Goal: Task Accomplishment & Management: Use online tool/utility

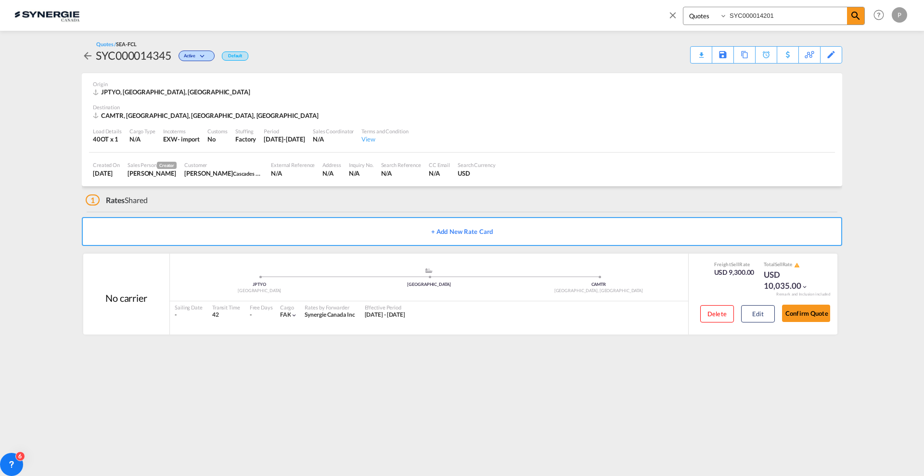
select select "Quotes"
click at [676, 14] on md-icon "icon-close" at bounding box center [672, 15] width 11 height 11
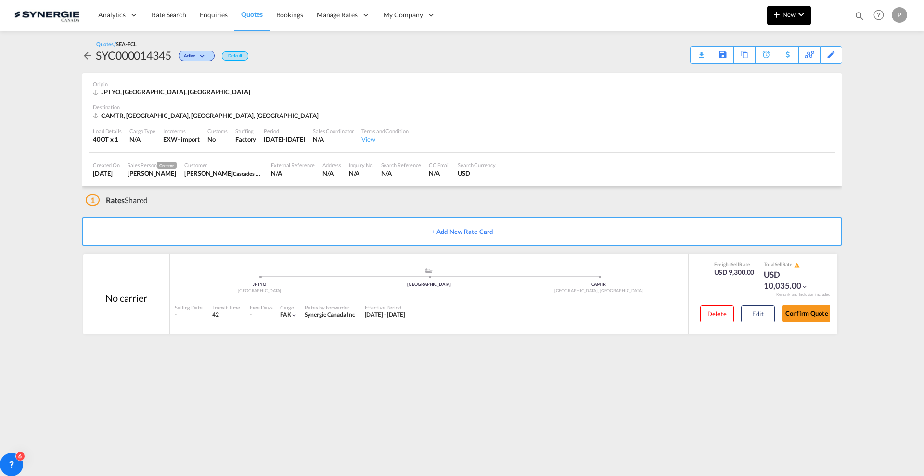
click at [780, 13] on md-icon "icon-plus 400-fg" at bounding box center [777, 15] width 12 height 12
click at [760, 69] on span "Quote" at bounding box center [762, 72] width 11 height 19
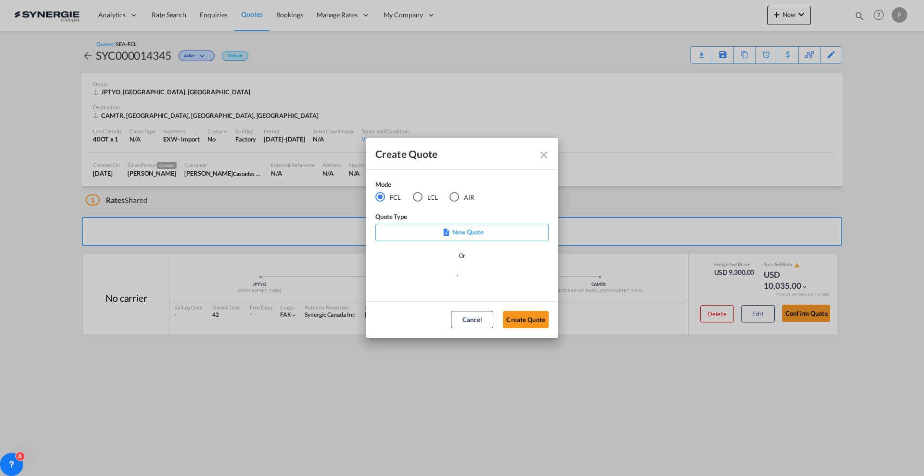
click at [419, 196] on div "LCL" at bounding box center [418, 197] width 10 height 10
click at [433, 284] on md-select "Select template New DAP Import LCL [PERSON_NAME] | [DATE] [GEOGRAPHIC_DATA] LCL…" at bounding box center [461, 279] width 173 height 19
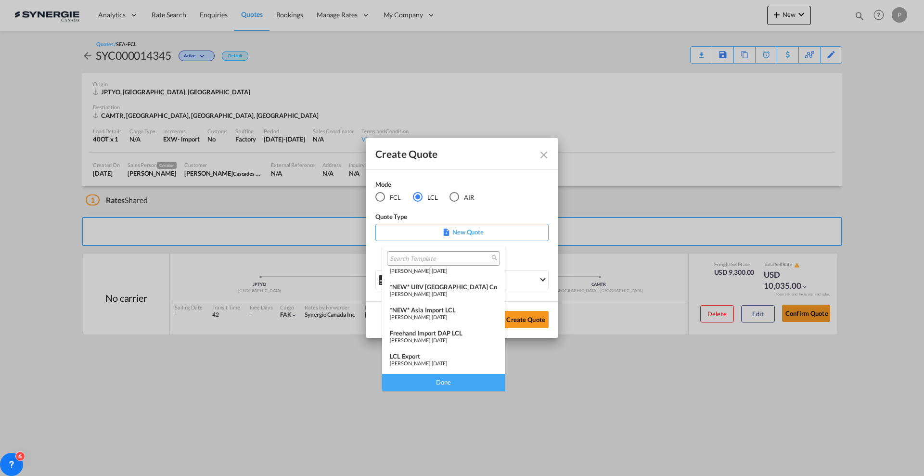
scroll to position [120, 0]
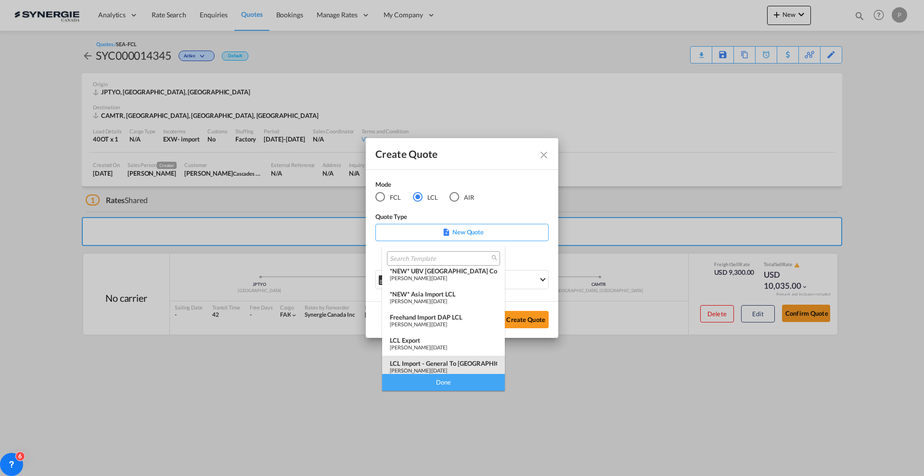
click at [441, 361] on div "LCL Import - General to [GEOGRAPHIC_DATA]" at bounding box center [443, 363] width 107 height 8
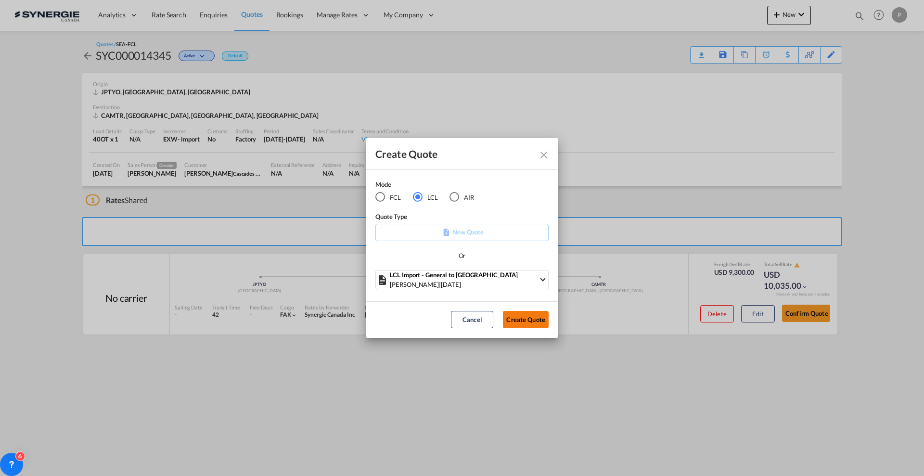
click at [515, 314] on button "Create Quote" at bounding box center [526, 319] width 46 height 17
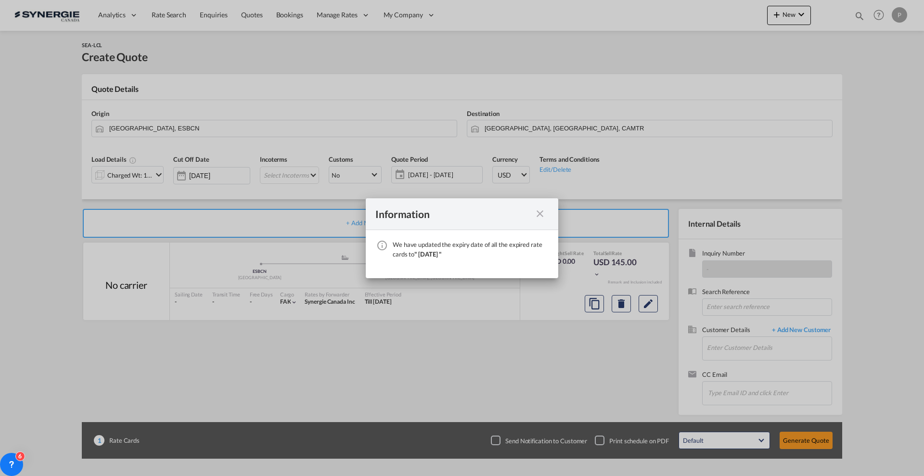
click at [537, 212] on md-icon "icon-close fg-AAA8AD cursor" at bounding box center [540, 214] width 12 height 12
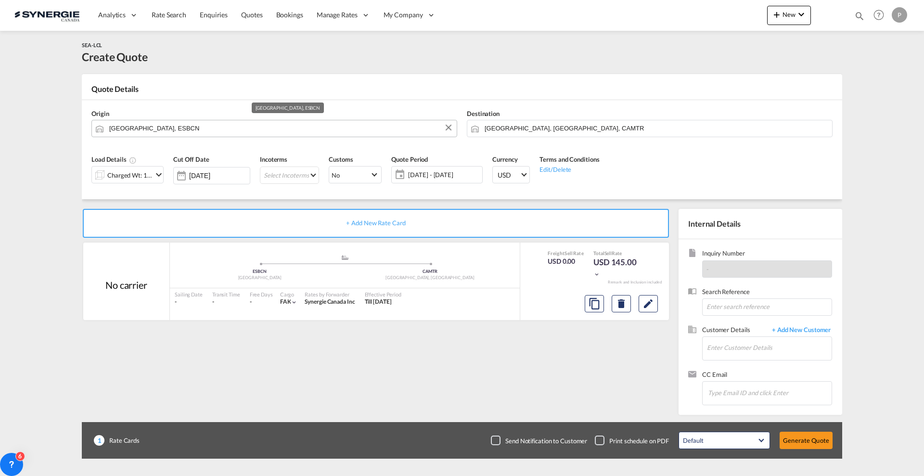
click at [193, 124] on input "[GEOGRAPHIC_DATA], ESBCN" at bounding box center [280, 128] width 343 height 17
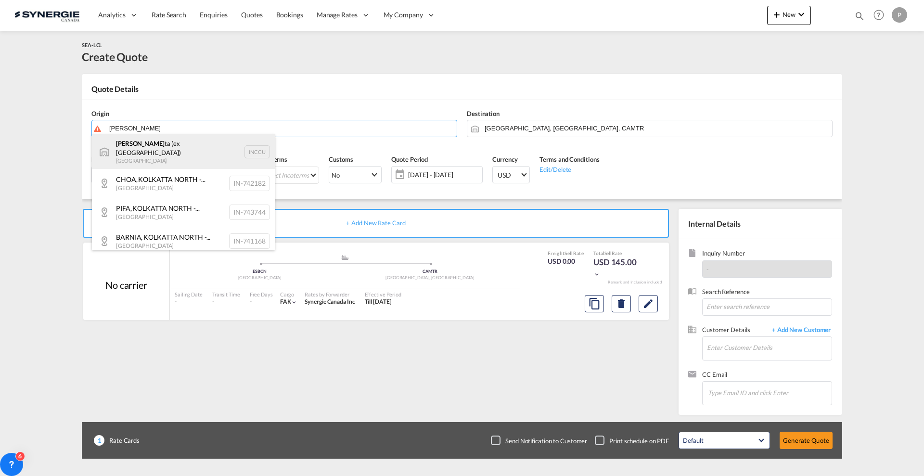
click at [186, 141] on div "[PERSON_NAME] (ex [GEOGRAPHIC_DATA]) India INCCU" at bounding box center [183, 151] width 183 height 35
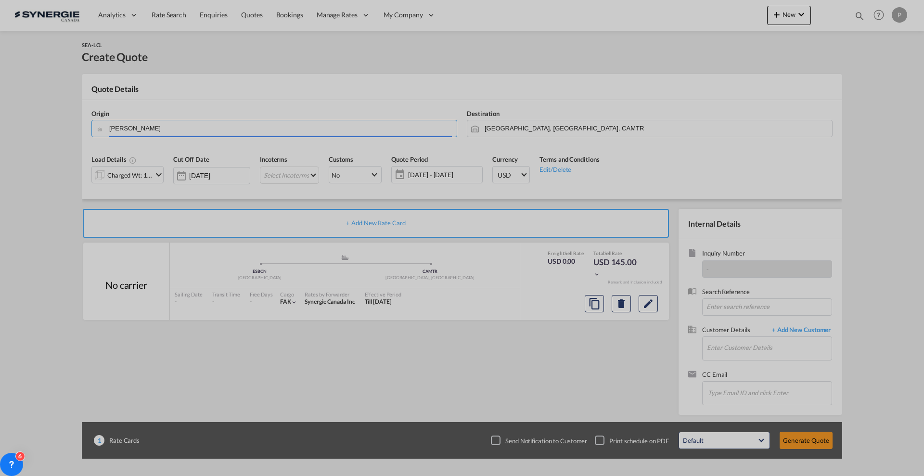
type input "[GEOGRAPHIC_DATA] (ex [GEOGRAPHIC_DATA]), INCCU"
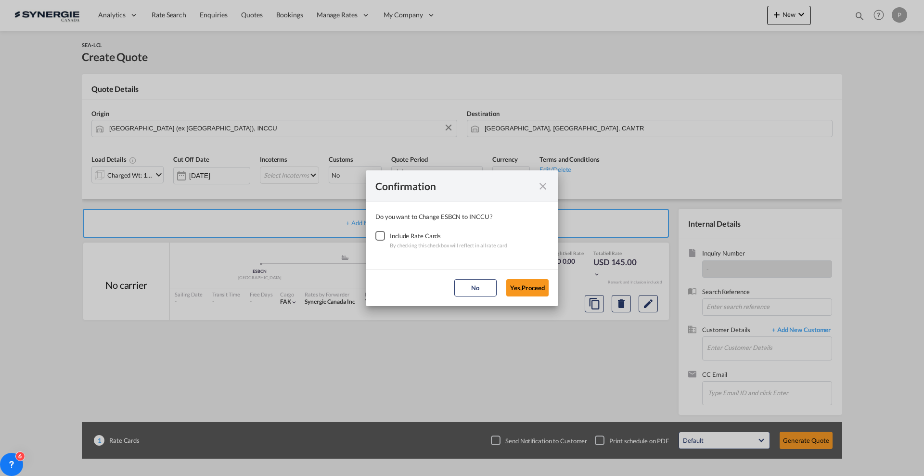
click at [382, 237] on div "Checkbox No Ink" at bounding box center [380, 236] width 10 height 10
click at [542, 291] on button "Yes,Proceed" at bounding box center [527, 287] width 42 height 17
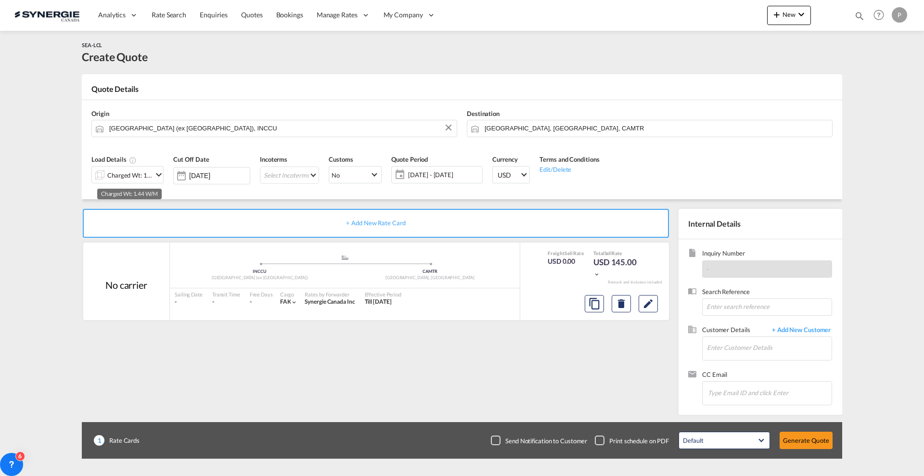
click at [138, 176] on div "Charged Wt: 1.44 W/M" at bounding box center [129, 174] width 45 height 13
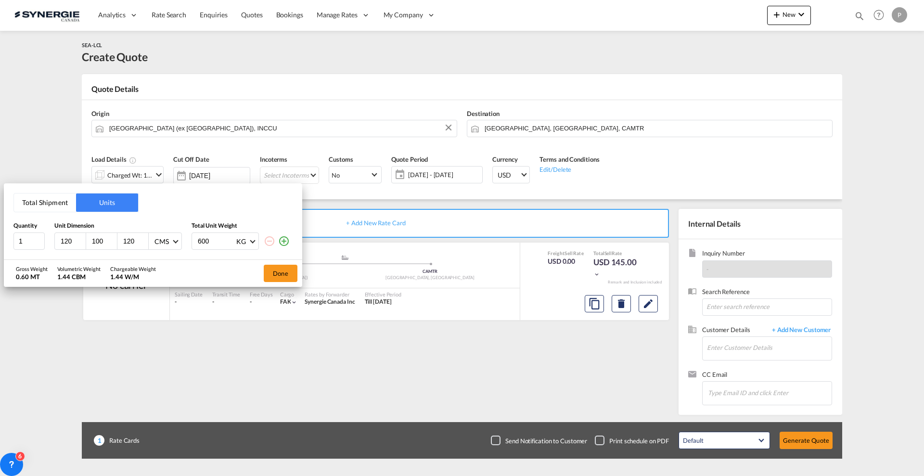
drag, startPoint x: 51, startPoint y: 203, endPoint x: 44, endPoint y: 212, distance: 12.0
click at [51, 202] on button "Total Shipment" at bounding box center [45, 202] width 62 height 18
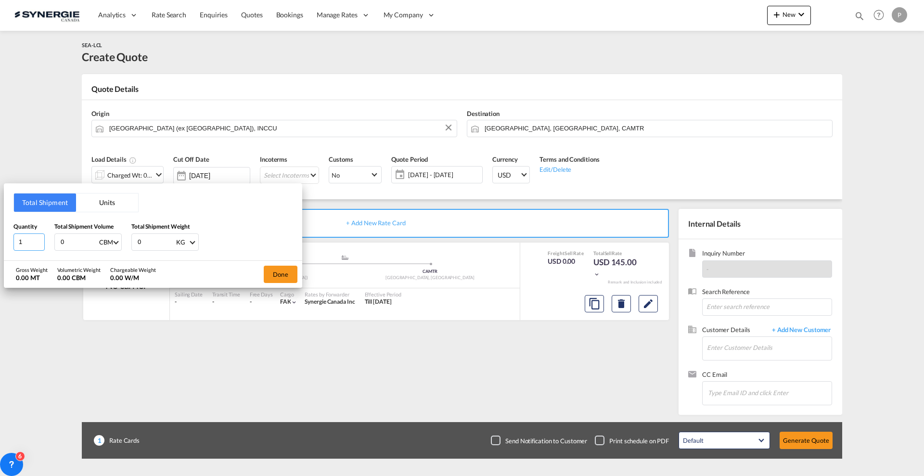
click at [35, 233] on input "1" at bounding box center [28, 241] width 31 height 17
type input "10"
type input "1"
type input "1.134"
type input "270"
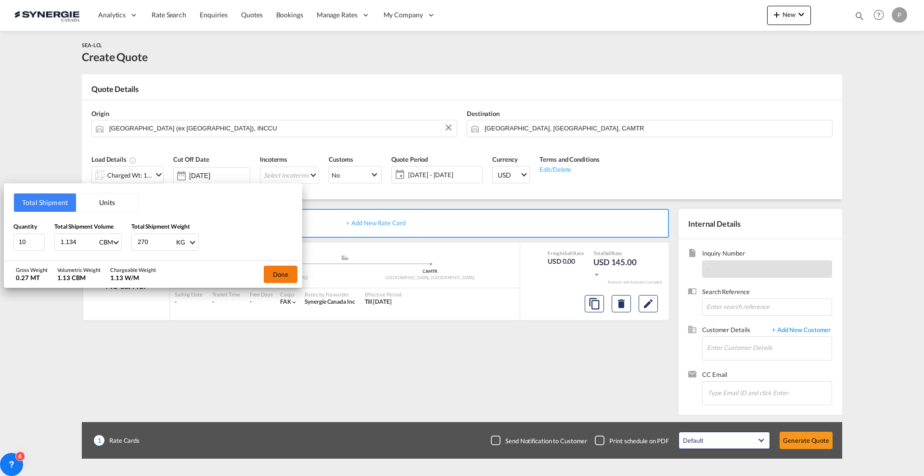
click at [272, 272] on button "Done" at bounding box center [281, 274] width 34 height 17
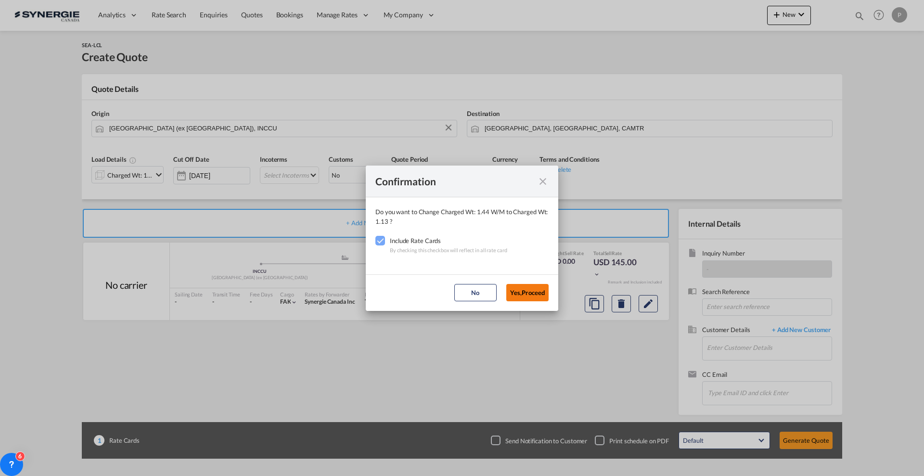
click at [533, 298] on button "Yes,Proceed" at bounding box center [527, 292] width 42 height 17
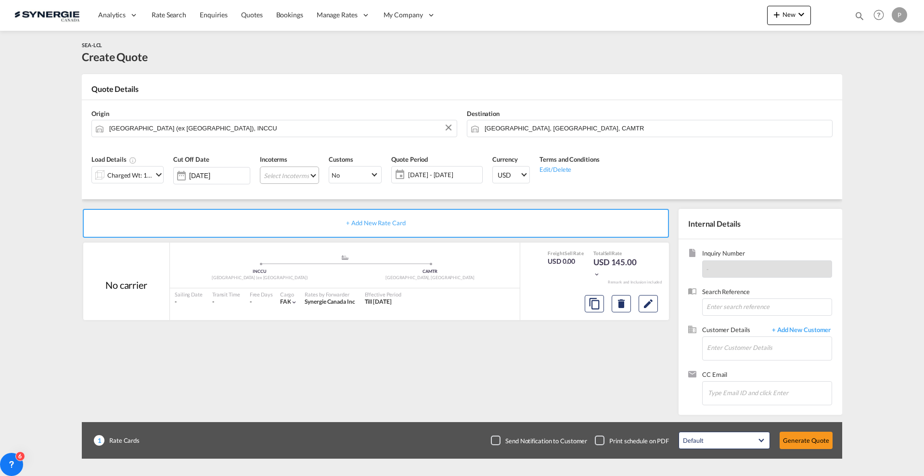
click at [307, 178] on md-select "Select Incoterms FOB - import Free on Board FOB - export Free on Board CIF - ex…" at bounding box center [289, 174] width 59 height 17
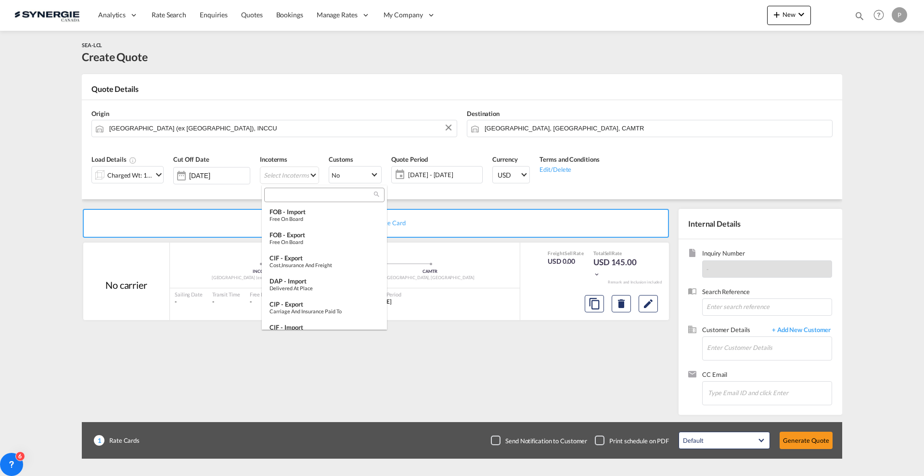
click at [313, 194] on input "search" at bounding box center [320, 195] width 107 height 9
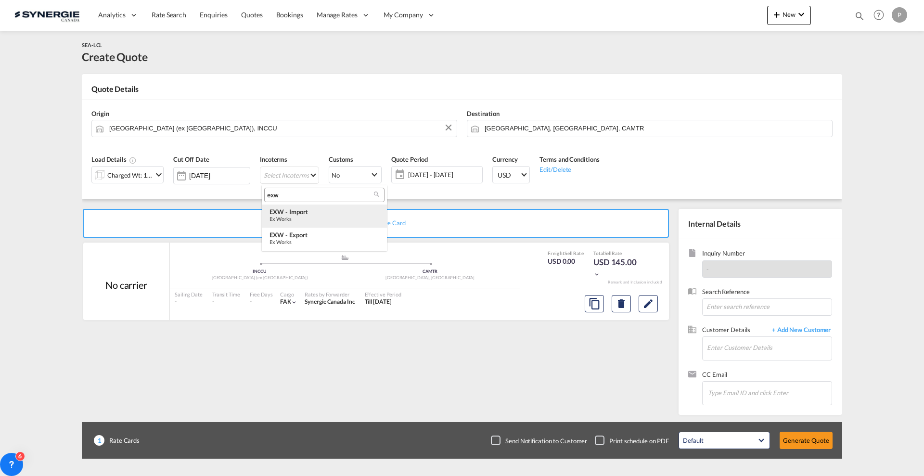
type input "exw"
click at [317, 217] on div "Ex Works" at bounding box center [324, 219] width 110 height 6
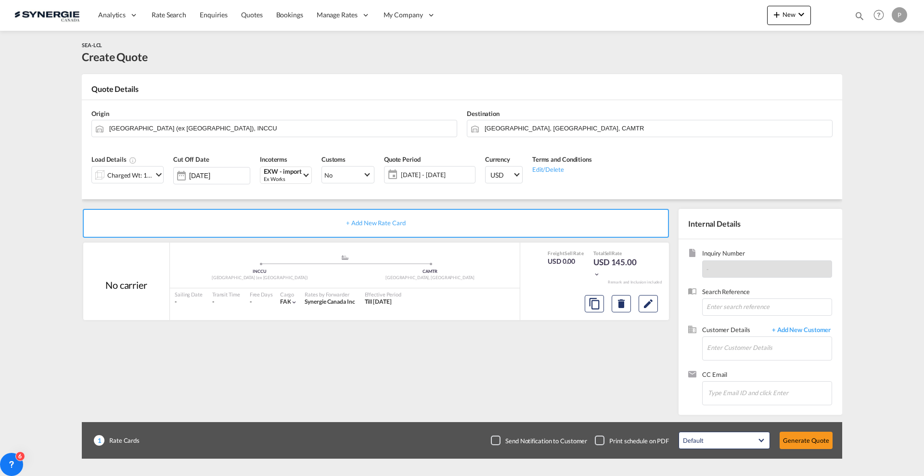
click at [403, 173] on span "[DATE] - [DATE]" at bounding box center [437, 174] width 72 height 9
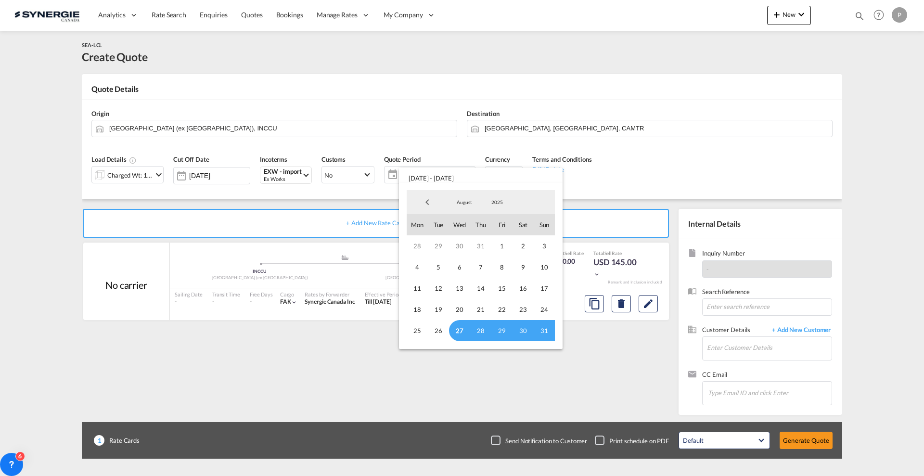
click at [461, 331] on span "27" at bounding box center [459, 330] width 21 height 21
click at [470, 199] on span "August" at bounding box center [464, 202] width 31 height 7
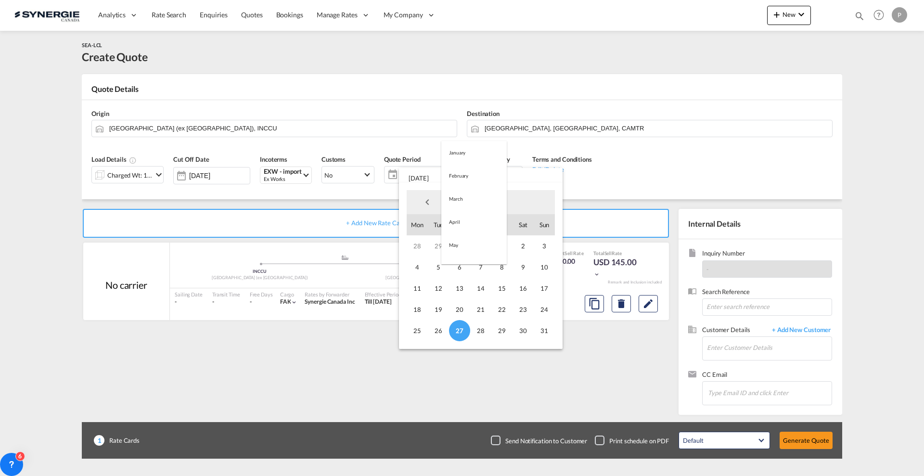
scroll to position [112, 0]
click at [476, 226] on md-option "September" at bounding box center [473, 225] width 65 height 23
click at [540, 266] on span "14" at bounding box center [544, 266] width 21 height 21
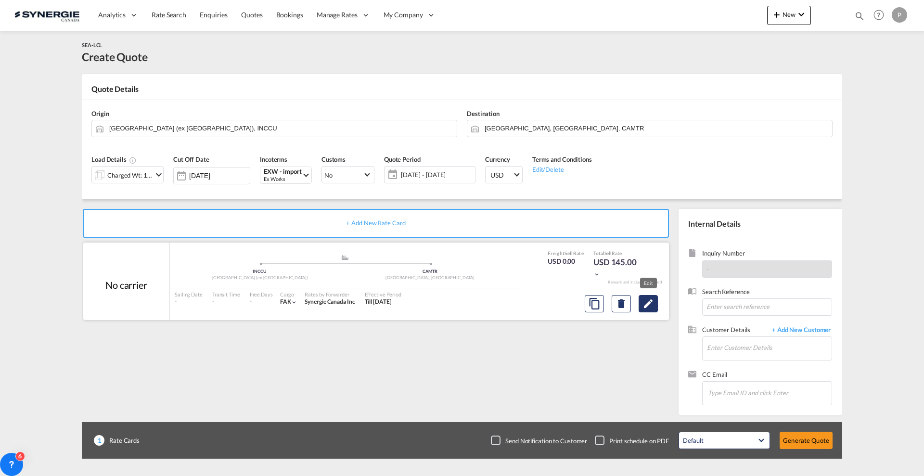
click at [648, 302] on md-icon "Edit" at bounding box center [648, 304] width 12 height 12
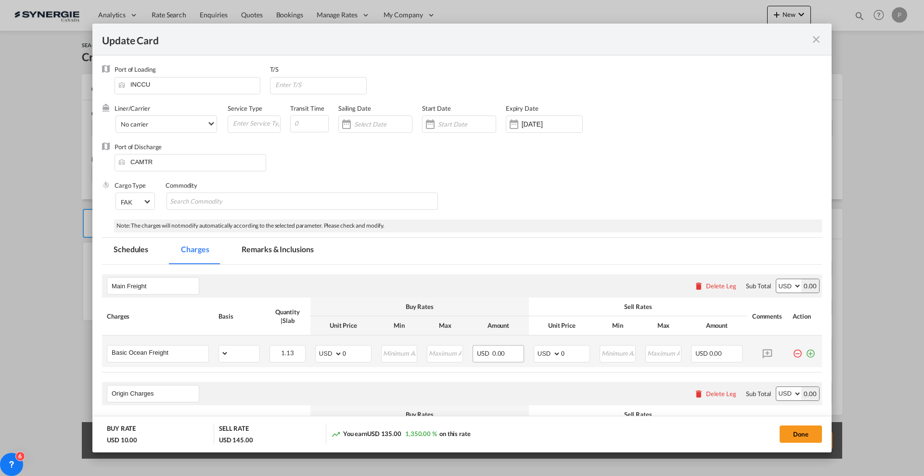
select select "per_w/m"
select select "flat"
select select "per_hbl"
select select "per_w/m"
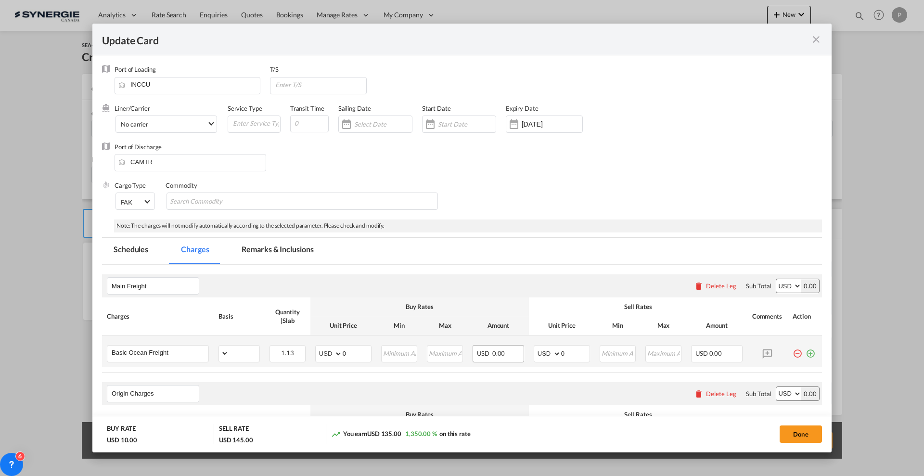
select select "per_bl"
select select "flat"
select select "per_bl"
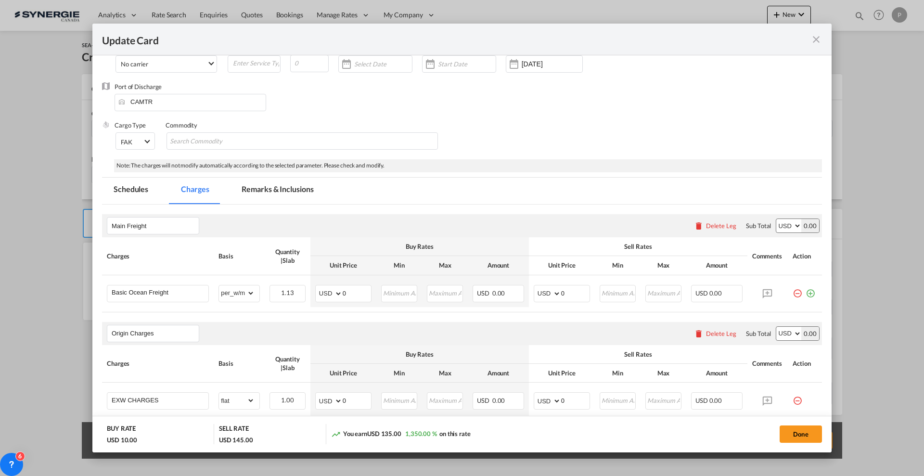
scroll to position [0, 0]
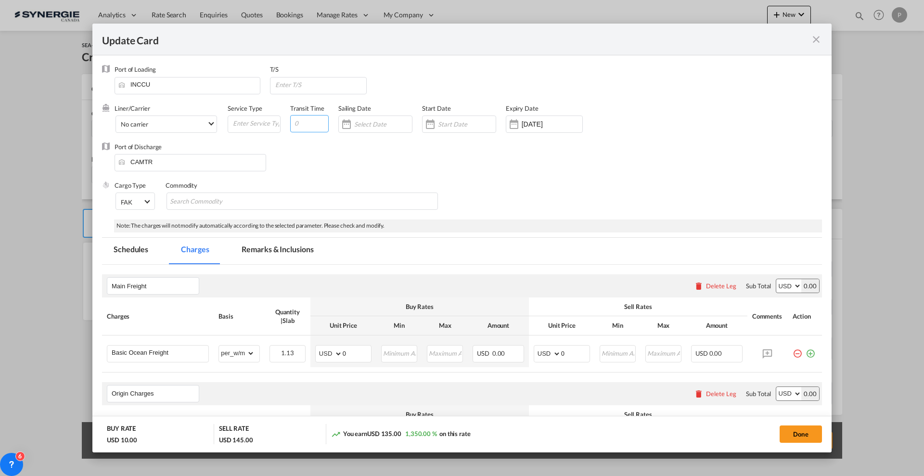
click at [301, 127] on input "Update Card Port ..." at bounding box center [309, 123] width 38 height 17
type input "60"
click at [274, 82] on input "Update Card Port ..." at bounding box center [320, 84] width 92 height 14
type input "SGSIN > HKHKG > CAVAN"
click at [310, 162] on div "Port of Discharge CAMTR" at bounding box center [462, 161] width 720 height 38
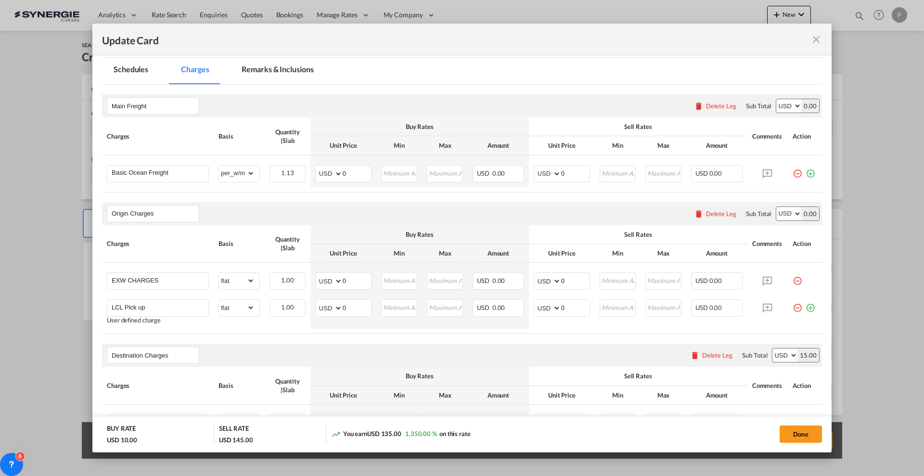
scroll to position [180, 0]
click at [327, 175] on select "AED AFN ALL AMD ANG AOA ARS AUD AWG AZN BAM BBD BDT BGN BHD BIF BMD BND [PERSON…" at bounding box center [329, 172] width 25 height 13
click at [356, 167] on input "0" at bounding box center [357, 172] width 28 height 14
type input "133.1"
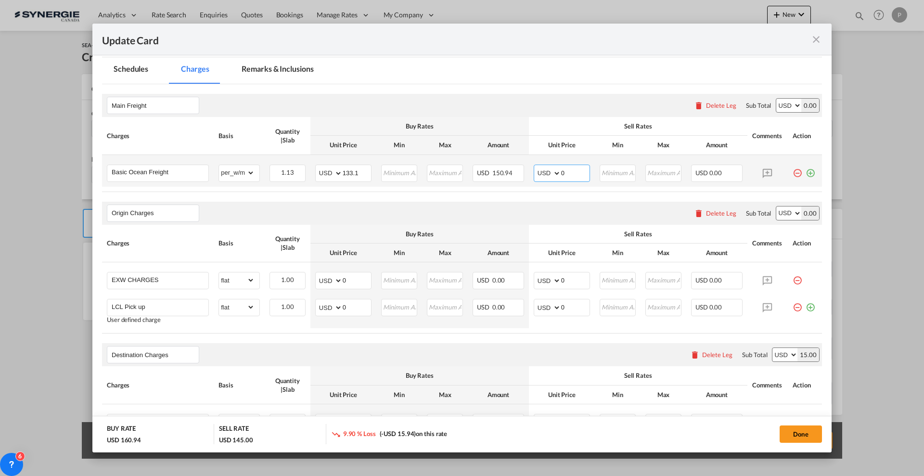
click at [562, 171] on input "0" at bounding box center [575, 172] width 28 height 14
type input "160"
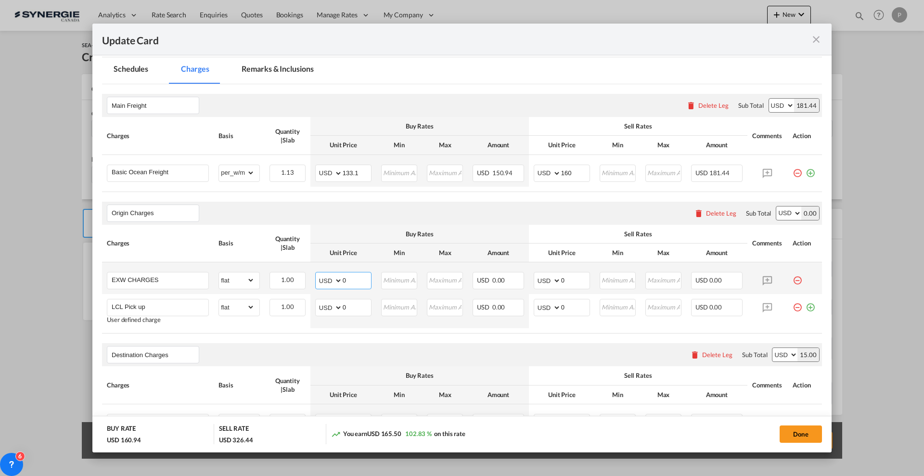
click at [360, 279] on input "0" at bounding box center [357, 279] width 28 height 14
type input "338"
click at [344, 308] on input "0" at bounding box center [357, 306] width 28 height 14
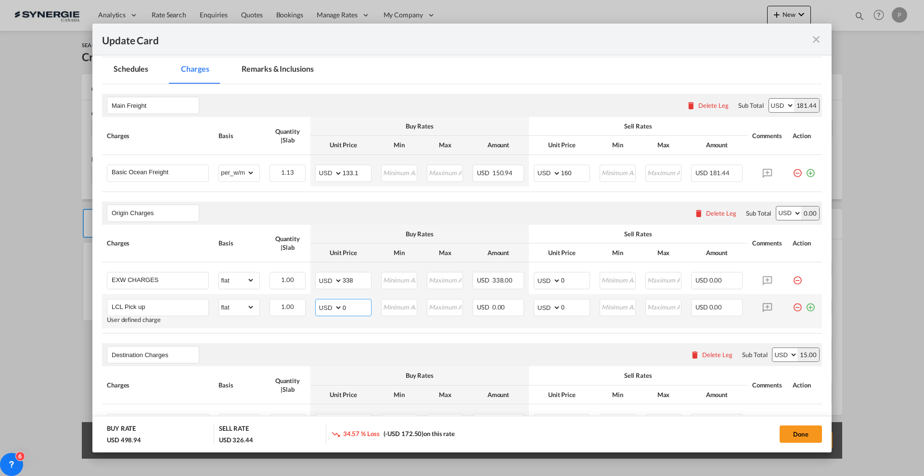
click at [344, 308] on input "0" at bounding box center [357, 306] width 28 height 14
type input "77"
click at [551, 276] on select "AED AFN ALL AMD ANG AOA ARS AUD AWG AZN BAM BBD BDT BGN BHD BIF BMD BND [PERSON…" at bounding box center [547, 280] width 25 height 13
click at [565, 278] on input "0" at bounding box center [575, 279] width 28 height 14
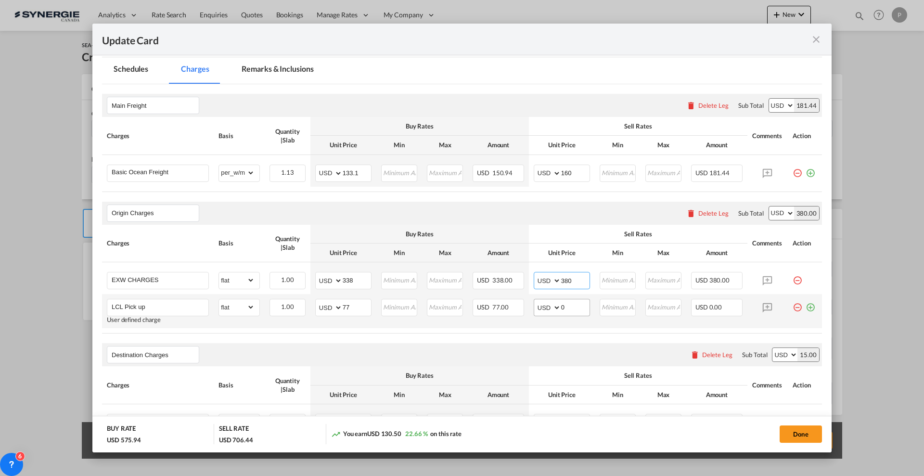
type input "380"
click at [571, 310] on input "0" at bounding box center [575, 306] width 28 height 14
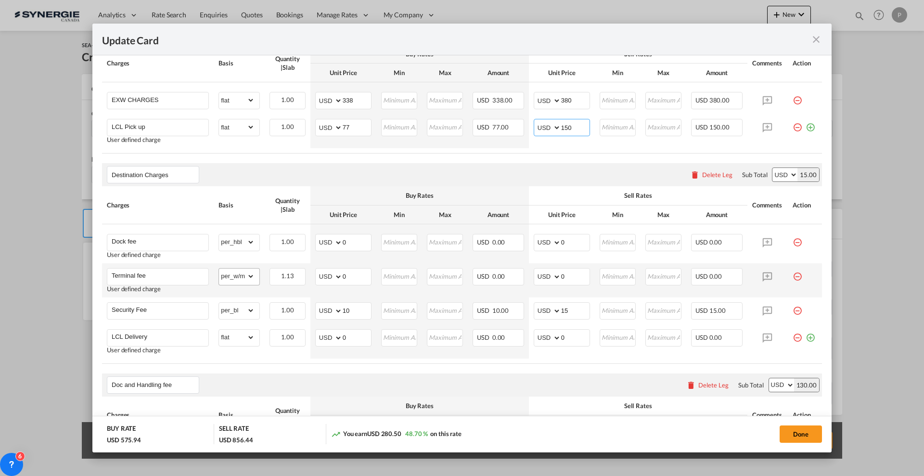
scroll to position [361, 0]
type input "150"
click at [355, 240] on input "0" at bounding box center [357, 241] width 28 height 14
type input "60"
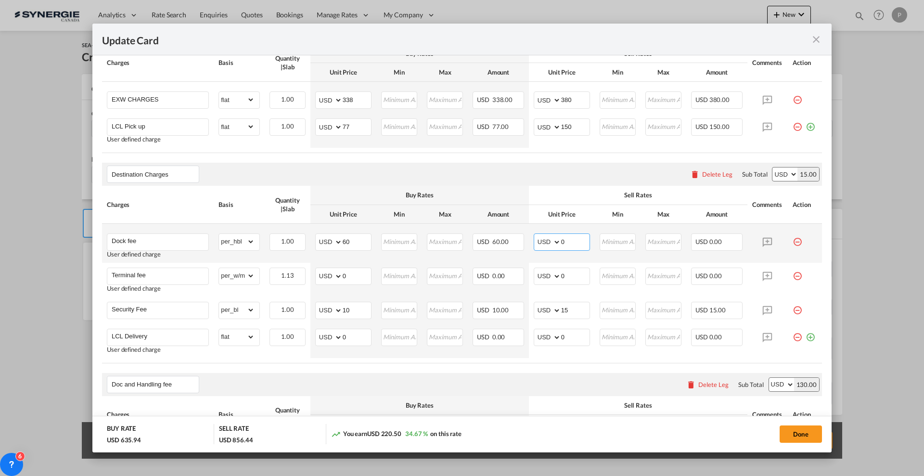
click at [568, 234] on input "0" at bounding box center [575, 241] width 28 height 14
type input "75"
click at [344, 270] on input "0" at bounding box center [357, 275] width 28 height 14
click at [250, 277] on select "gross_weight volumetric_weight per_shipment per_bl per_km per_hawb per_kg flat …" at bounding box center [237, 275] width 36 height 15
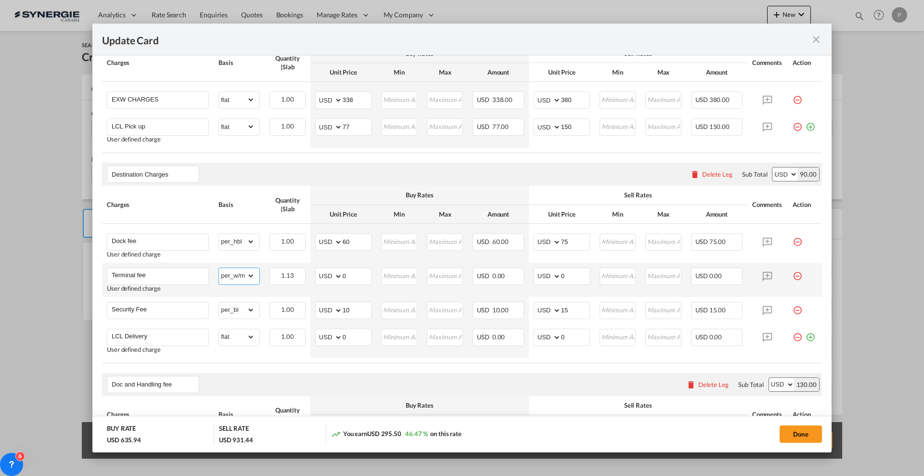
select select "flat"
click at [219, 268] on select "gross_weight volumetric_weight per_shipment per_bl per_km per_hawb per_kg flat …" at bounding box center [237, 275] width 36 height 15
click at [357, 269] on input "0" at bounding box center [357, 275] width 28 height 14
type input "170"
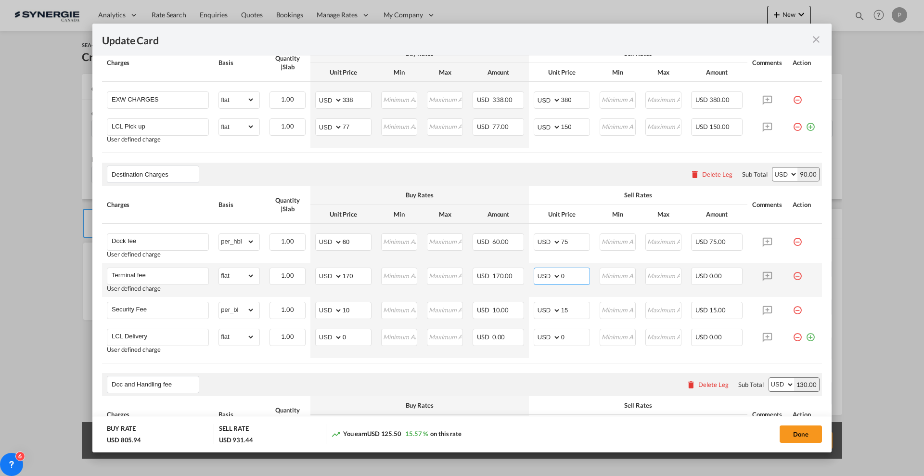
click at [565, 273] on input "0" at bounding box center [575, 275] width 28 height 14
type input "190"
click at [792, 306] on md-icon "icon-minus-circle-outline red-400-fg pt-7" at bounding box center [797, 307] width 10 height 10
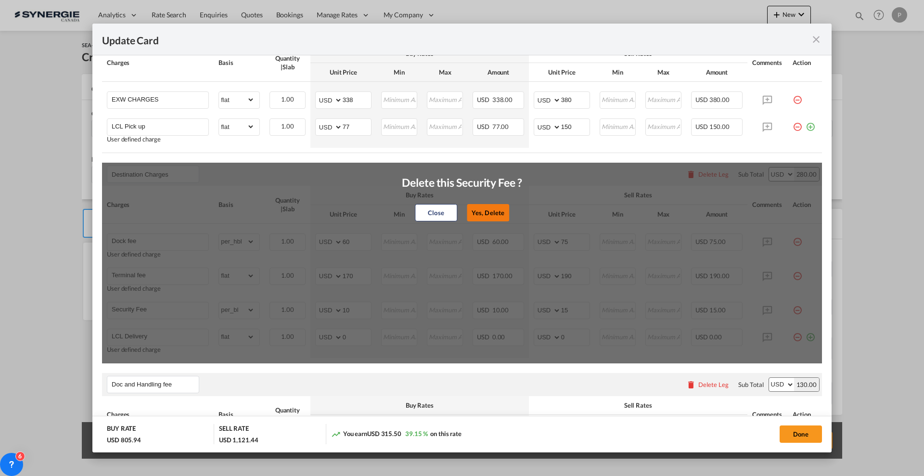
click at [477, 204] on button "Yes, Delete" at bounding box center [488, 212] width 42 height 17
type input "LCL Delivery"
select select "flat"
type input "0"
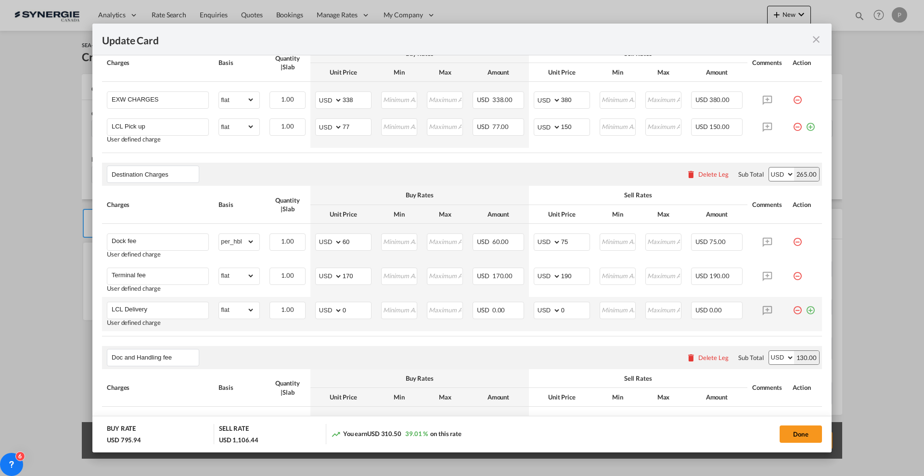
click at [792, 310] on md-icon "icon-minus-circle-outline red-400-fg pt-7" at bounding box center [797, 307] width 10 height 10
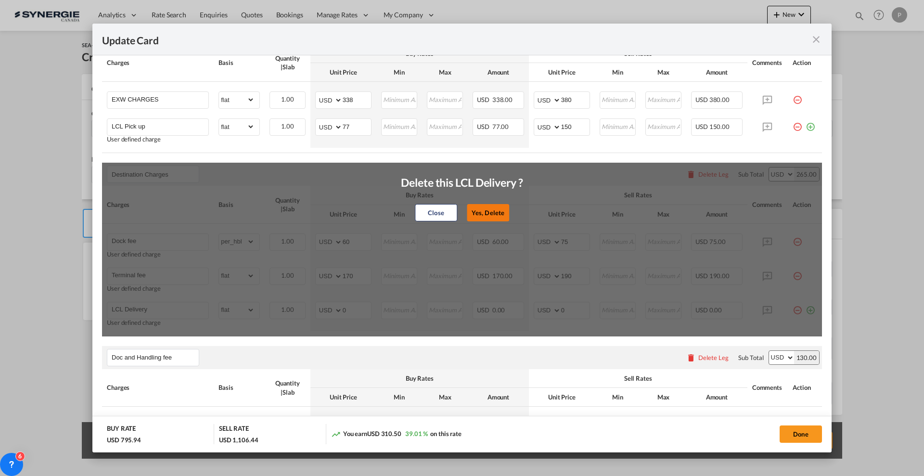
click at [496, 215] on button "Yes, Delete" at bounding box center [488, 212] width 42 height 17
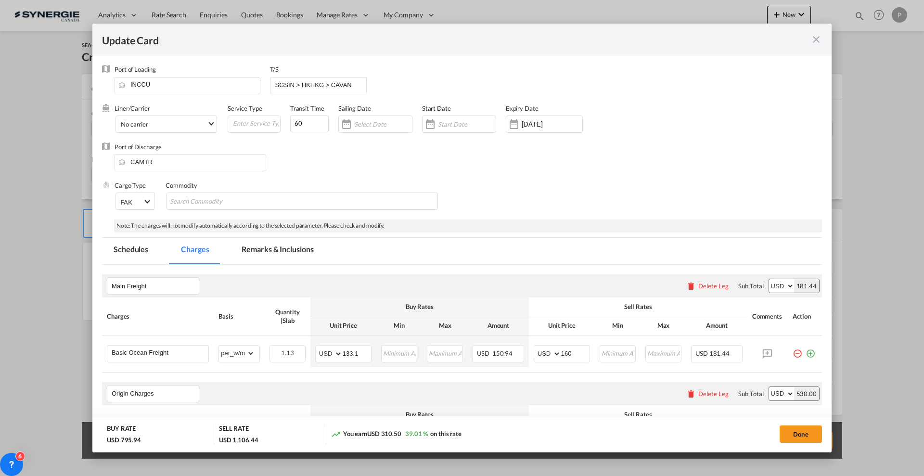
scroll to position [180, 0]
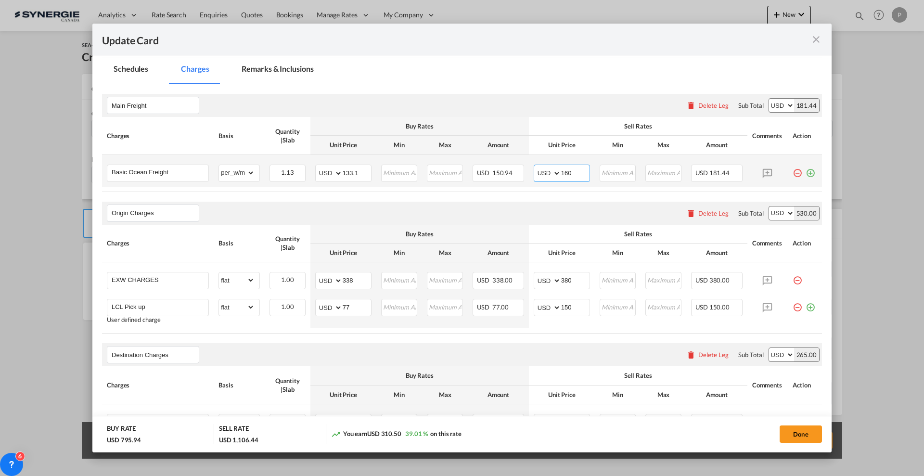
click at [563, 171] on input "160" at bounding box center [575, 172] width 28 height 14
click at [562, 170] on input "160" at bounding box center [575, 172] width 28 height 14
click at [561, 169] on input "160" at bounding box center [575, 172] width 28 height 14
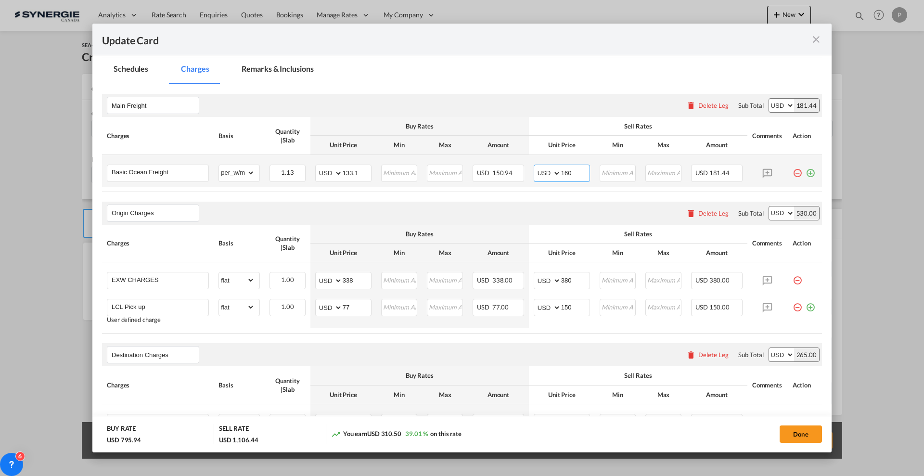
click at [561, 169] on input "160" at bounding box center [575, 172] width 28 height 14
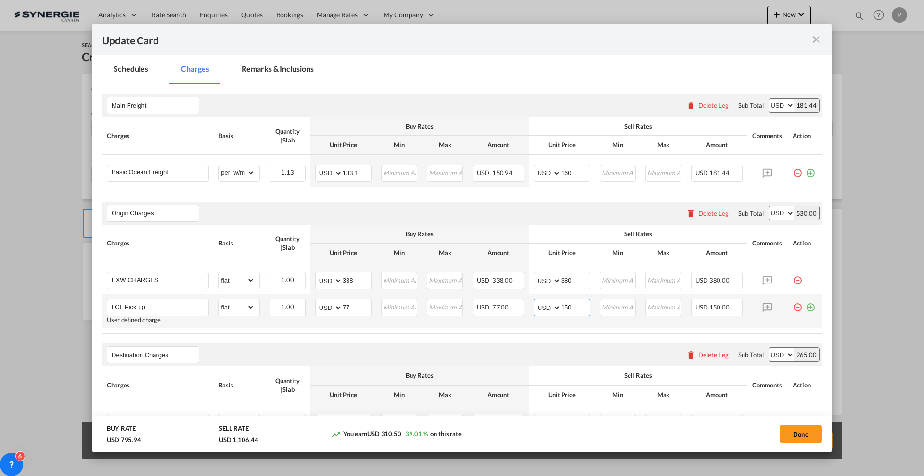
click at [561, 311] on input "150" at bounding box center [575, 306] width 28 height 14
type input "100"
click at [582, 194] on air-lcl-rate-modification "Main Freight Please enter leg name Leg Name Already Exists Delete Leg Sub Total…" at bounding box center [462, 388] width 720 height 608
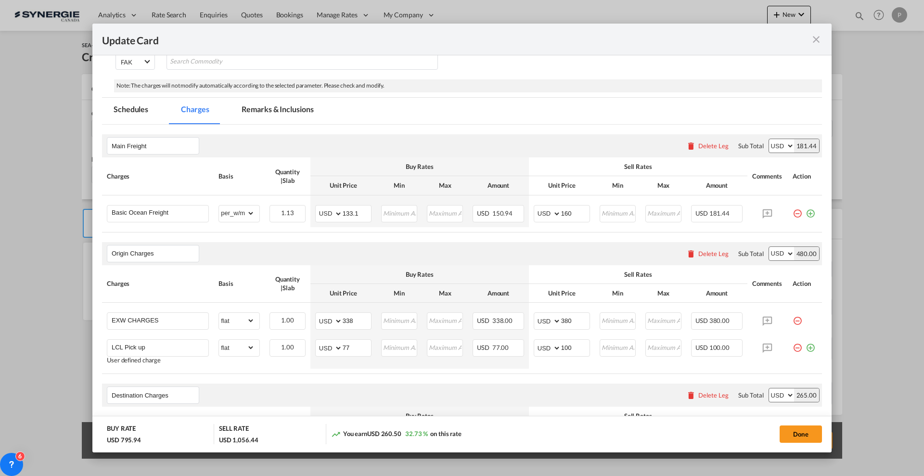
scroll to position [0, 0]
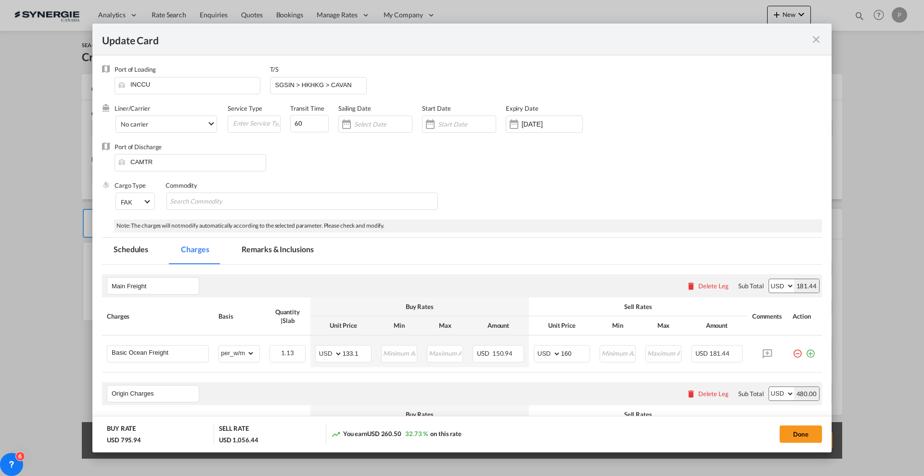
drag, startPoint x: 268, startPoint y: 247, endPoint x: 872, endPoint y: 266, distance: 604.6
click at [268, 246] on md-tab-item "Remarks & Inclusions" at bounding box center [277, 251] width 95 height 26
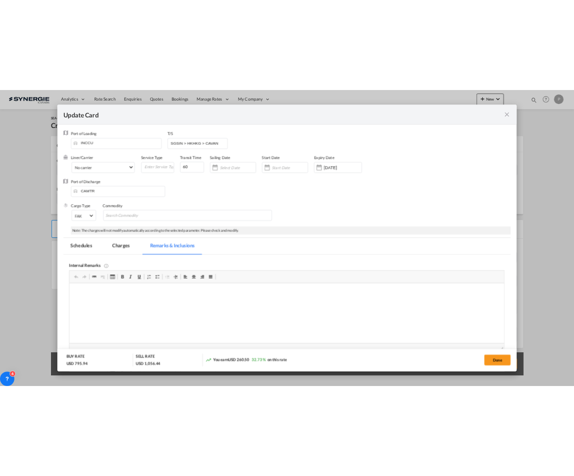
scroll to position [180, 0]
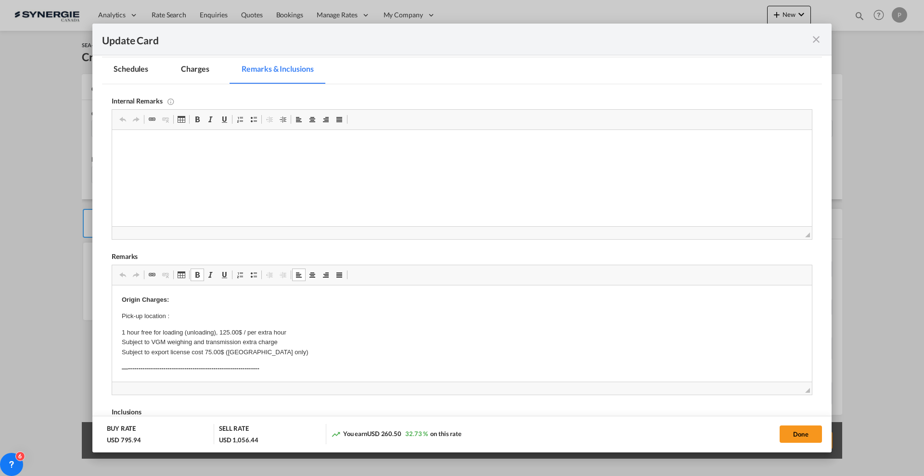
click at [191, 316] on p "Pick-up location :" at bounding box center [462, 316] width 680 height 10
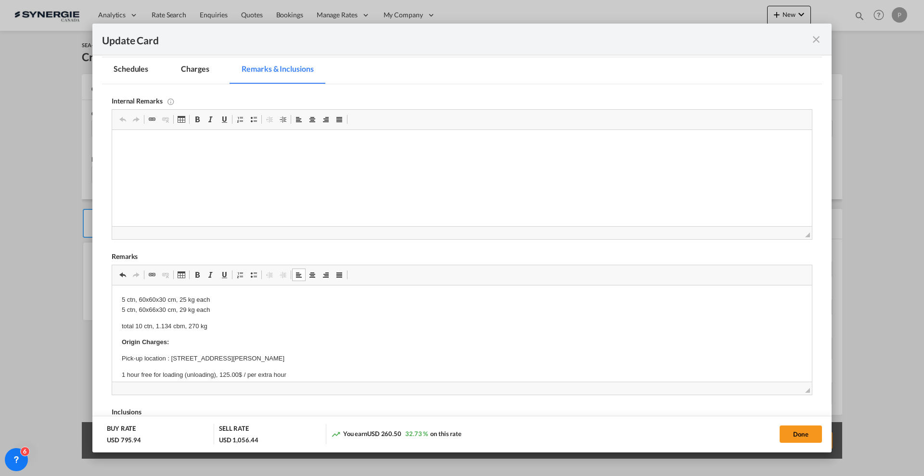
click at [249, 325] on p "total 10 ctn, 1.134 cbm, 270 kg" at bounding box center [462, 326] width 680 height 10
drag, startPoint x: 320, startPoint y: 199, endPoint x: 209, endPoint y: 146, distance: 123.3
click at [209, 146] on p "Based on Movers Intl:" at bounding box center [462, 145] width 680 height 10
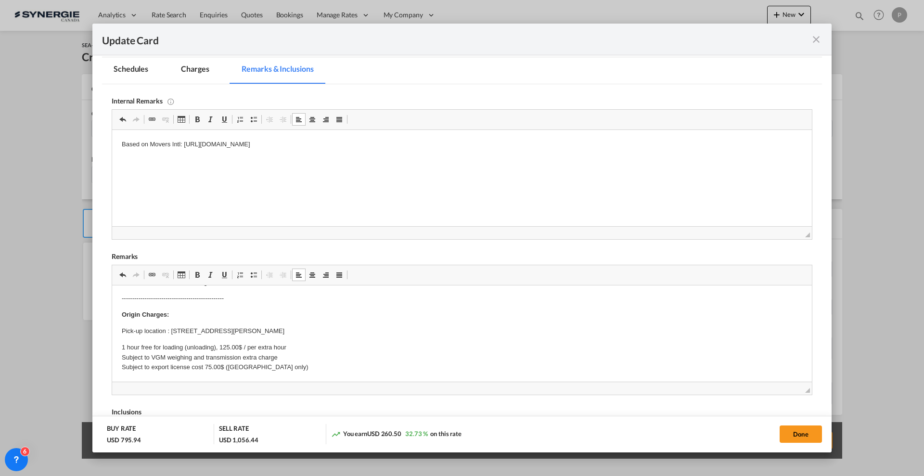
scroll to position [60, 0]
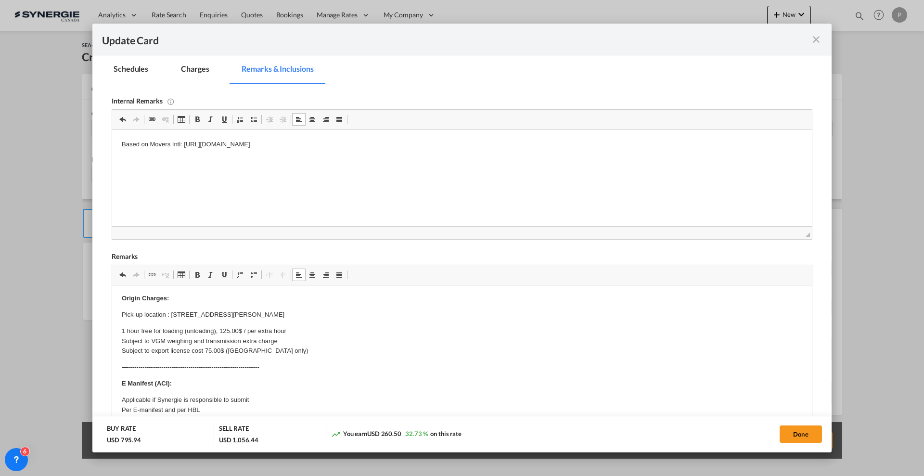
drag, startPoint x: 798, startPoint y: 390, endPoint x: 800, endPoint y: 504, distance: 113.6
click at [800, 475] on html "Analytics Reports Dashboard Rate Search Enquiries Quotes" at bounding box center [462, 238] width 924 height 476
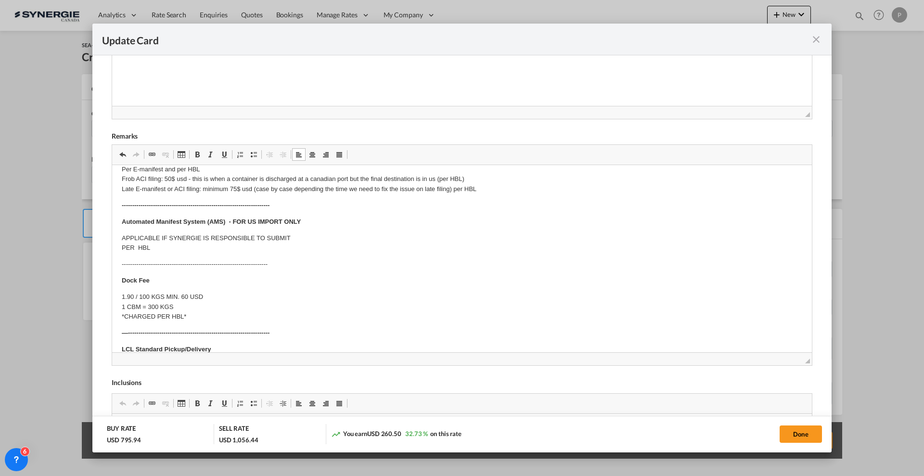
scroll to position [0, 0]
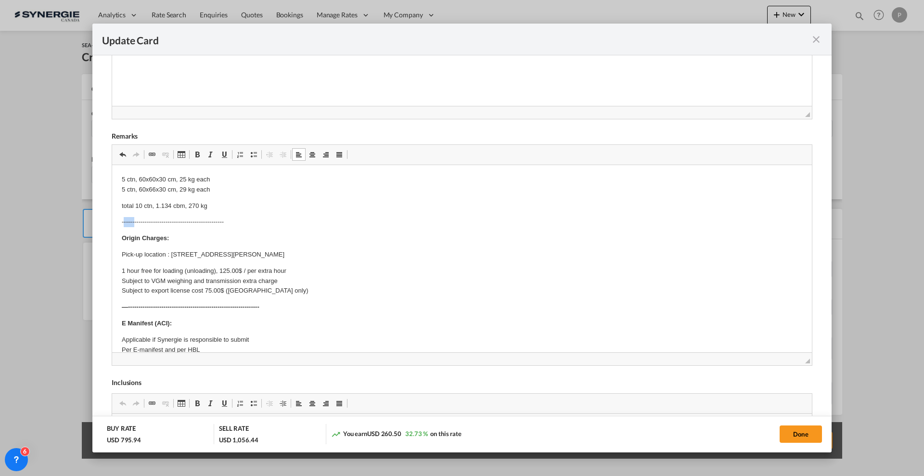
drag, startPoint x: 123, startPoint y: 218, endPoint x: 133, endPoint y: 219, distance: 9.6
click at [133, 219] on p "-------------------------------------------------" at bounding box center [462, 222] width 680 height 10
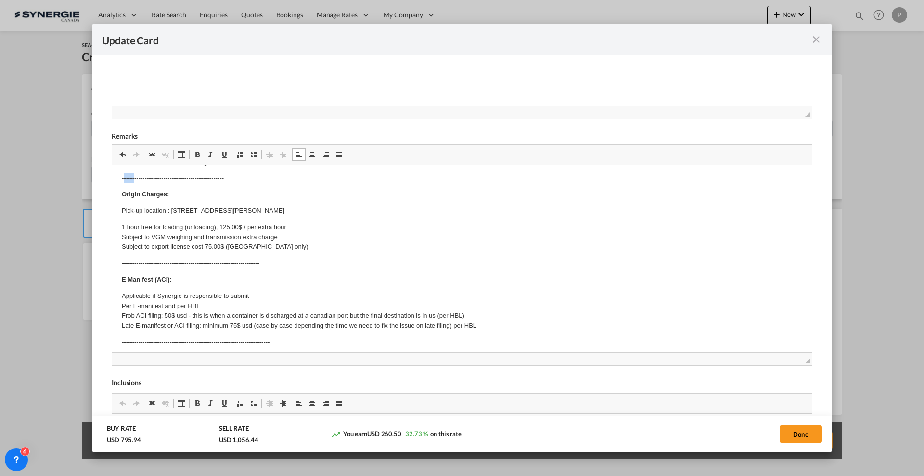
scroll to position [120, 0]
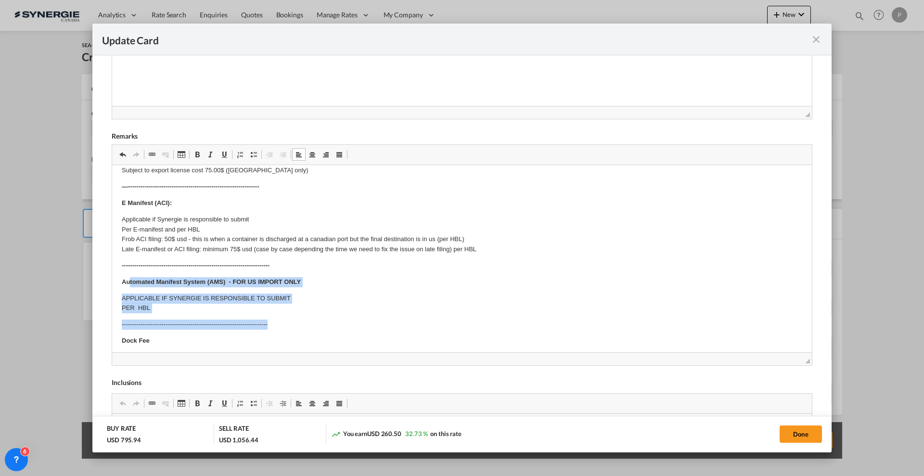
drag, startPoint x: 126, startPoint y: 277, endPoint x: 349, endPoint y: 317, distance: 226.9
click at [349, 317] on body "5 ctn, 60x60x30 cm, 25 kg each 5 ctn, 60x66x30 cm, 29 kg each total 10 ctn, 1.1…" at bounding box center [462, 426] width 680 height 744
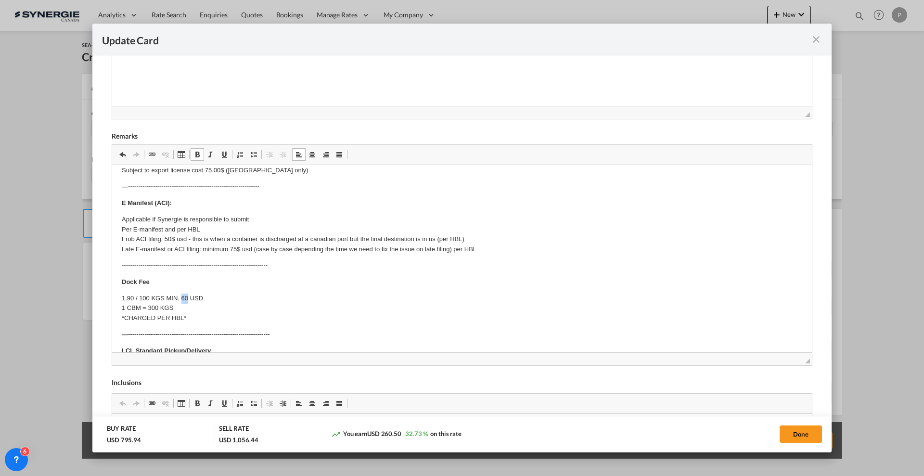
drag, startPoint x: 187, startPoint y: 292, endPoint x: 181, endPoint y: 293, distance: 6.3
click at [181, 293] on body "5 ctn, 60x60x30 cm, 25 kg each 5 ctn, 60x66x30 cm, 29 kg each total 10 ctn, 1.1…" at bounding box center [462, 397] width 680 height 686
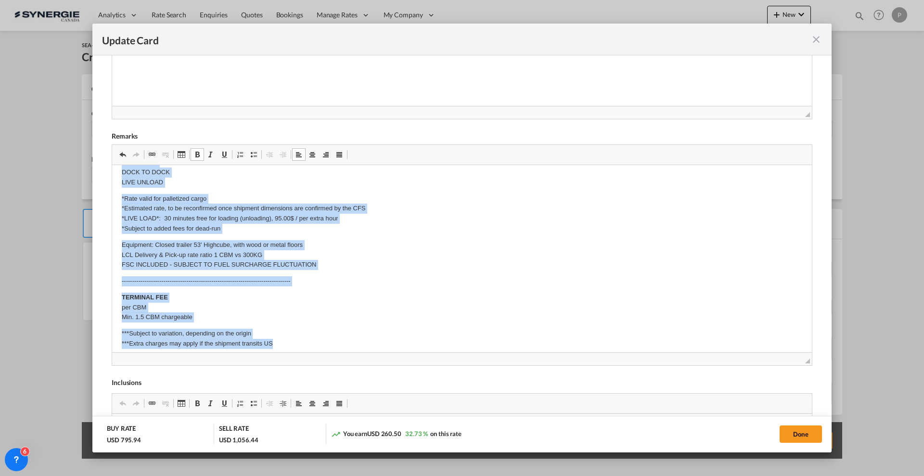
scroll to position [379, 0]
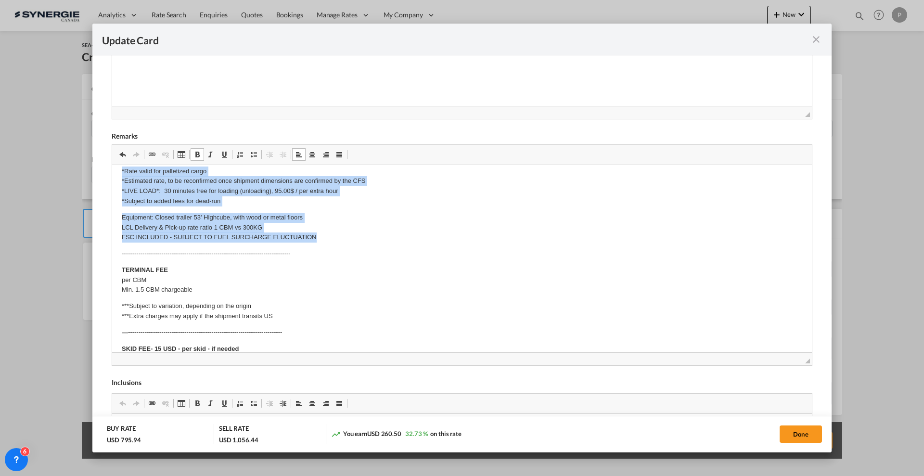
drag, startPoint x: 118, startPoint y: 231, endPoint x: 434, endPoint y: 237, distance: 316.6
click at [434, 237] on html "5 ctn, 60x60x30 cm, 25 kg each 5 ctn, 60x66x30 cm, 29 kg each total 10 ctn, 1.1…" at bounding box center [462, 138] width 700 height 705
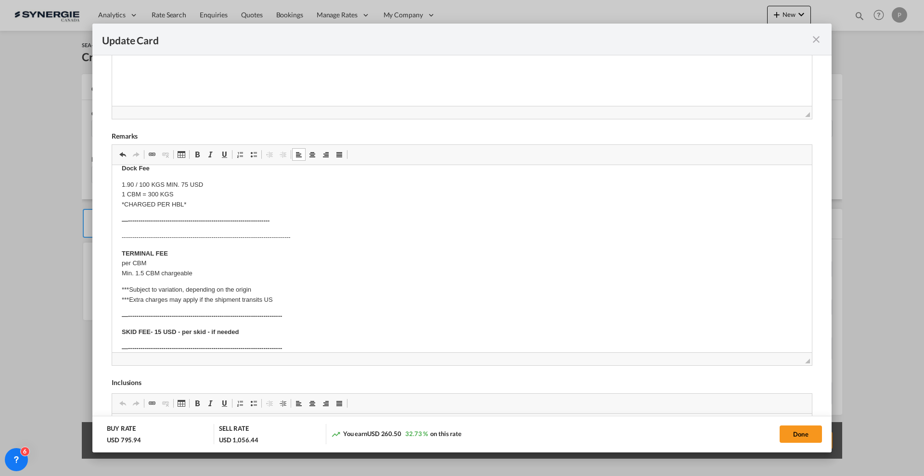
click at [291, 238] on p "-------------------------------------------------------------------------------…" at bounding box center [462, 237] width 680 height 10
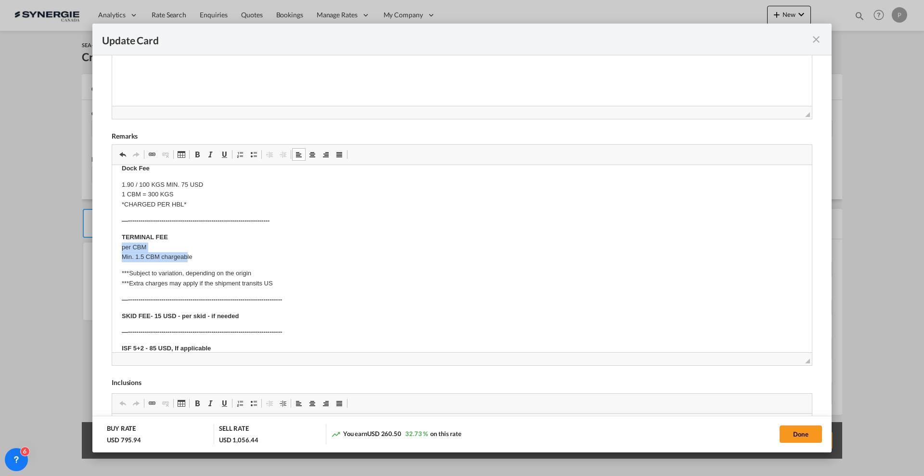
drag, startPoint x: 127, startPoint y: 253, endPoint x: 207, endPoint y: 408, distance: 174.3
click at [112, 243] on html "5 ctn, 60x60x30 cm, 25 kg each 5 ctn, 60x66x30 cm, 29 kg each total 10 ctn, 1.1…" at bounding box center [462, 194] width 700 height 527
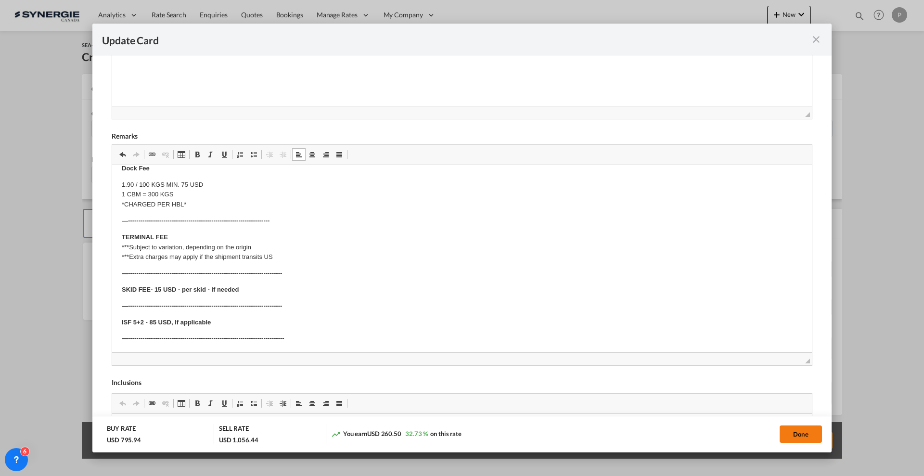
click at [805, 432] on button "Done" at bounding box center [800, 433] width 42 height 17
type input "[DATE]"
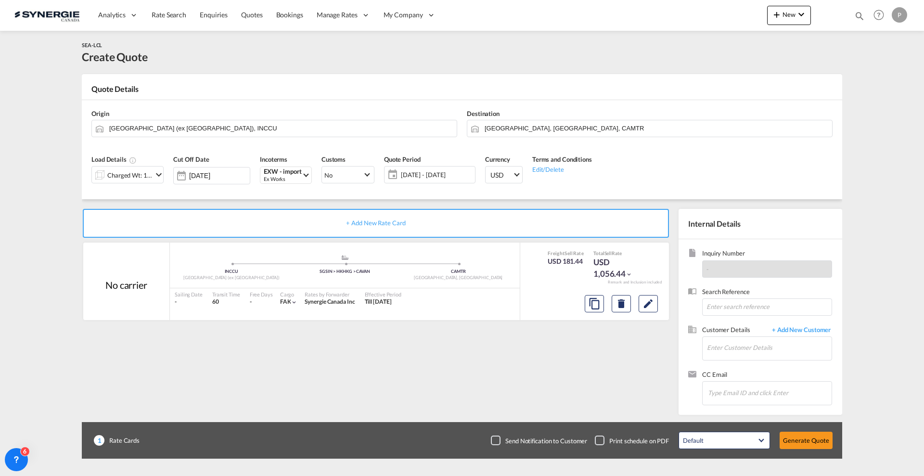
scroll to position [37, 0]
click at [642, 308] on button "Edit" at bounding box center [647, 303] width 19 height 17
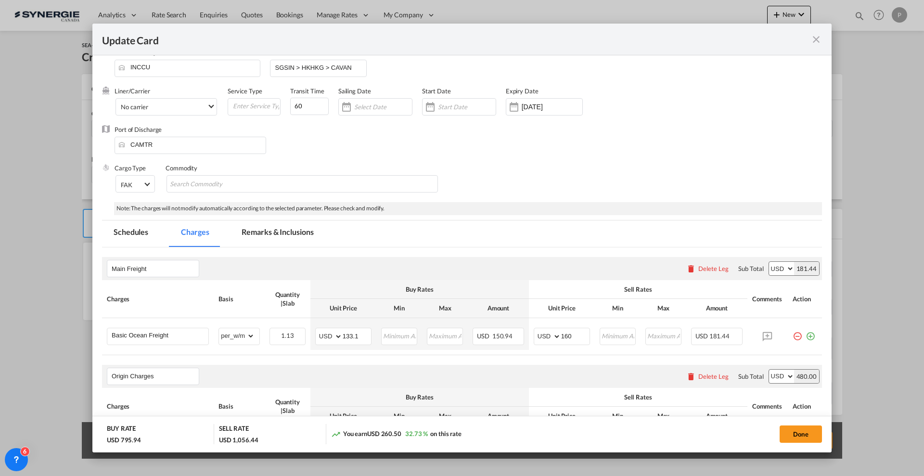
scroll to position [0, 0]
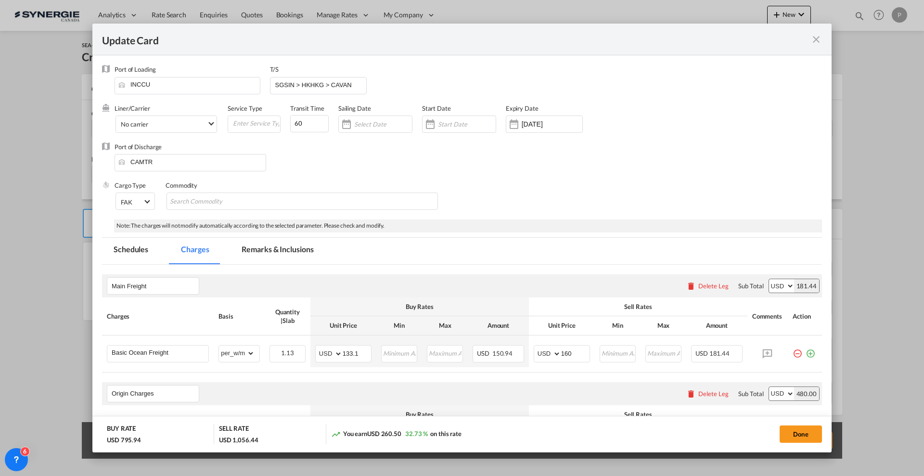
drag, startPoint x: 283, startPoint y: 244, endPoint x: 509, endPoint y: 171, distance: 237.5
click at [283, 244] on md-tab-item "Remarks & Inclusions" at bounding box center [277, 251] width 95 height 26
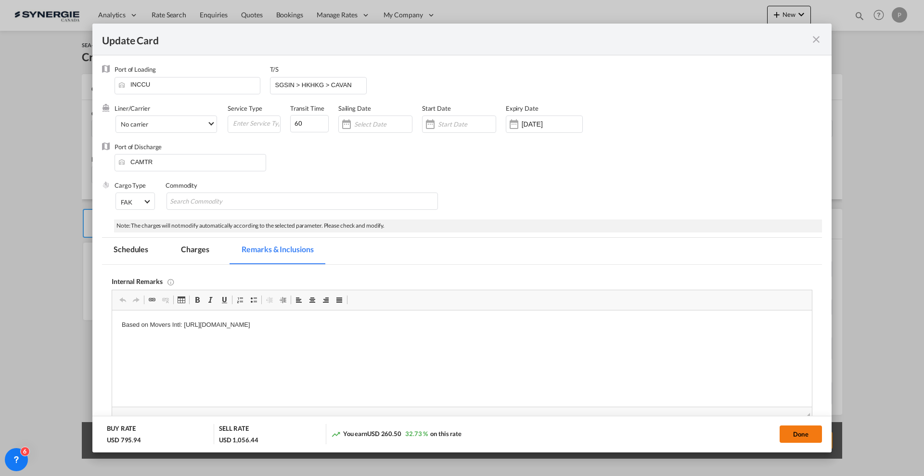
click at [794, 425] on button "Done" at bounding box center [800, 433] width 42 height 17
type input "[DATE]"
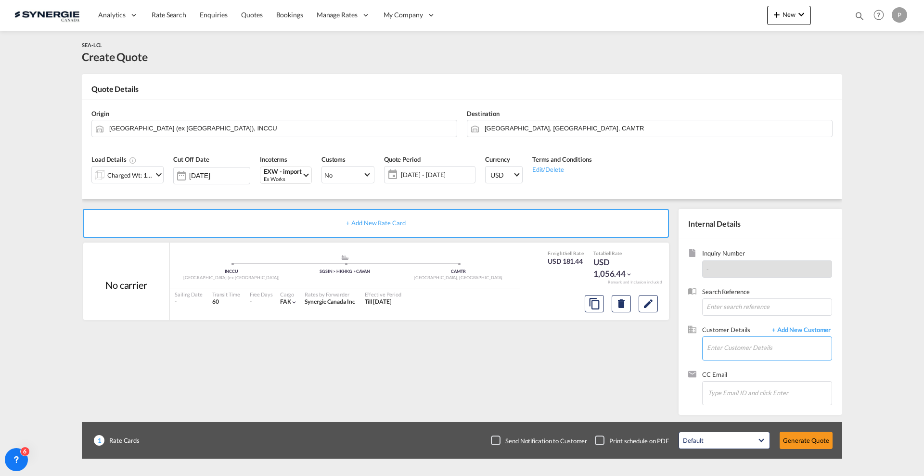
click at [727, 348] on input "Enter Customer Details" at bounding box center [769, 348] width 125 height 22
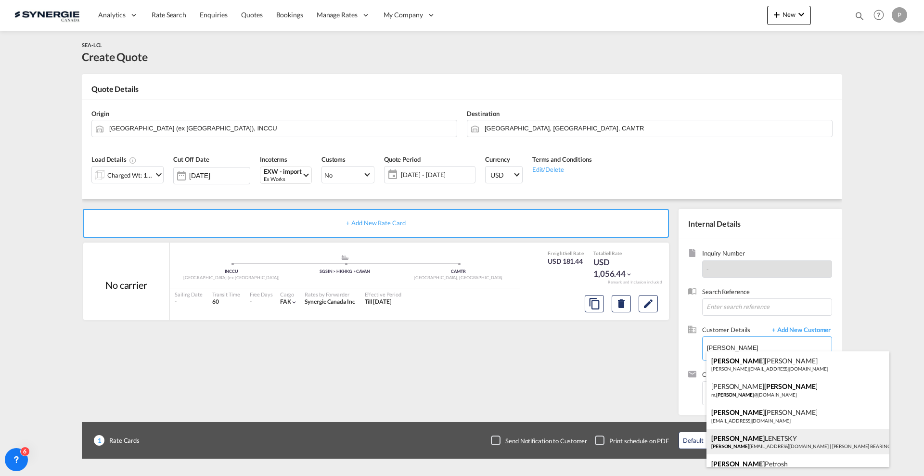
click at [767, 449] on div "[PERSON_NAME] adam [EMAIL_ADDRESS][DOMAIN_NAME] | [PERSON_NAME] BEARINGS" at bounding box center [797, 442] width 183 height 26
type input "[PERSON_NAME] BEARINGS, [PERSON_NAME], [PERSON_NAME][EMAIL_ADDRESS][DOMAIN_NAME]"
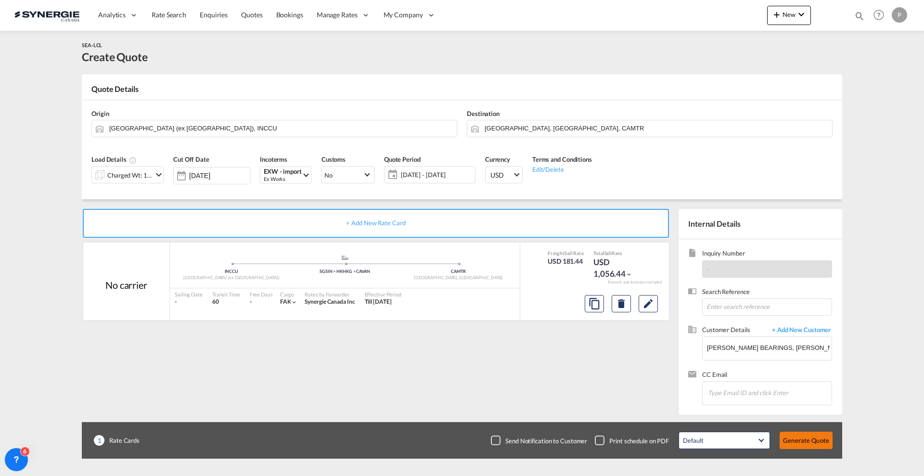
click at [801, 437] on button "Generate Quote" at bounding box center [805, 440] width 53 height 17
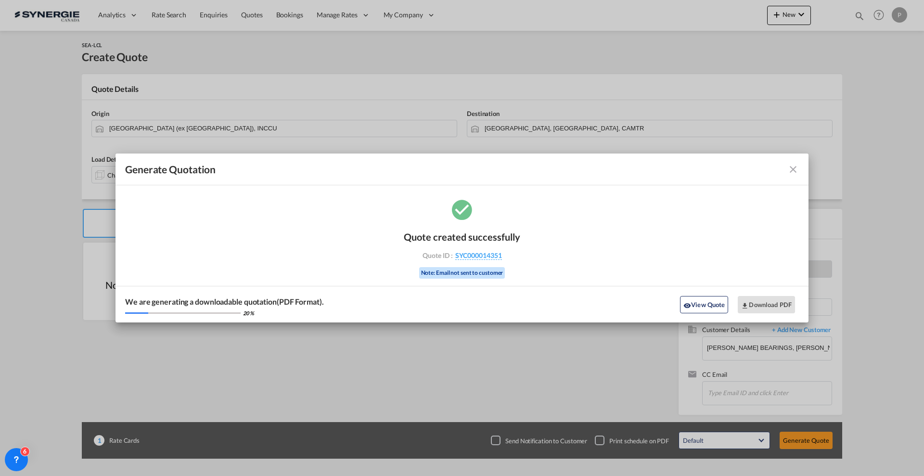
drag, startPoint x: 520, startPoint y: 253, endPoint x: 502, endPoint y: 260, distance: 18.8
click at [502, 260] on div "Quote created successfully Quote ID : SYC000014351 Note: Email not sent to cust…" at bounding box center [462, 253] width 116 height 65
copy div "SYC000014351"
click at [758, 308] on button "Download PDF" at bounding box center [766, 304] width 57 height 17
click at [793, 168] on md-icon "icon-close fg-AAA8AD cursor m-0" at bounding box center [793, 170] width 12 height 12
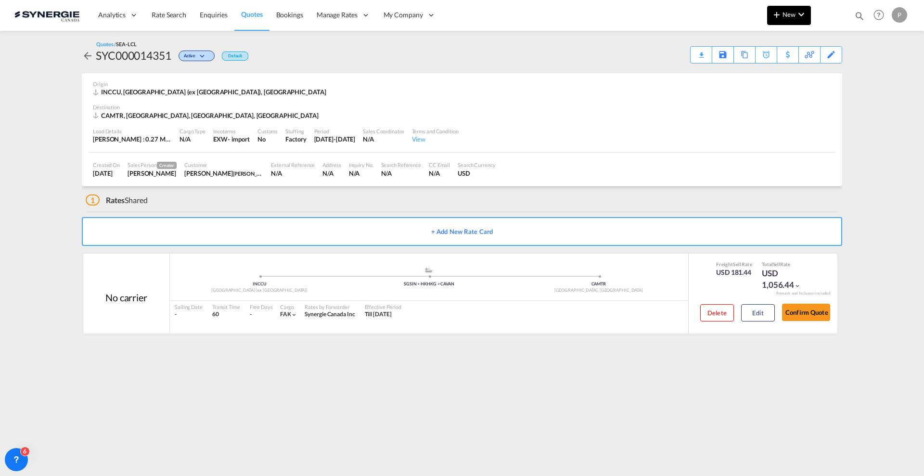
click at [801, 17] on md-icon "icon-chevron-down" at bounding box center [801, 15] width 12 height 12
click at [763, 68] on span "Quote" at bounding box center [762, 72] width 11 height 19
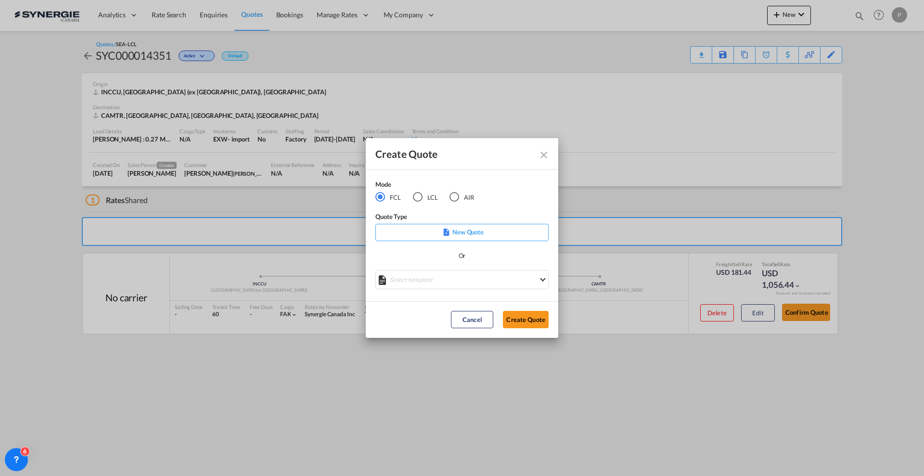
click at [432, 195] on md-radio-button "LCL" at bounding box center [425, 196] width 25 height 11
click at [464, 279] on md-select "Select template New DAP Import LCL [PERSON_NAME] | [DATE] [GEOGRAPHIC_DATA] LCL…" at bounding box center [461, 279] width 173 height 19
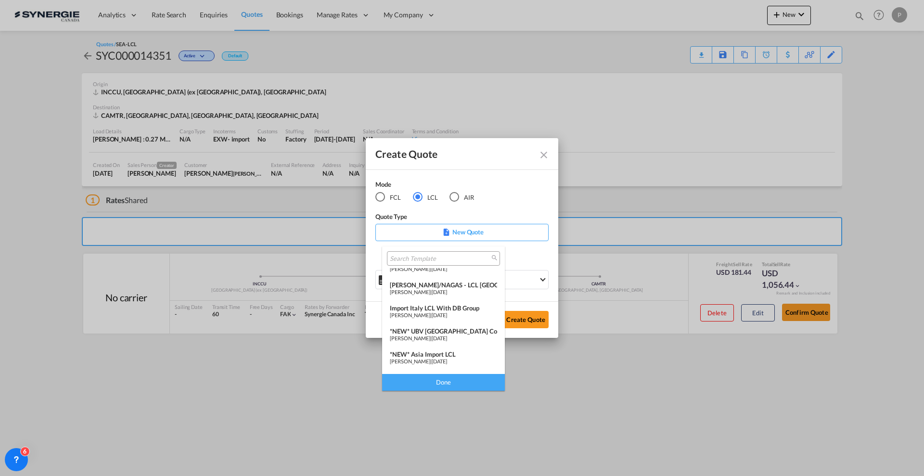
scroll to position [120, 0]
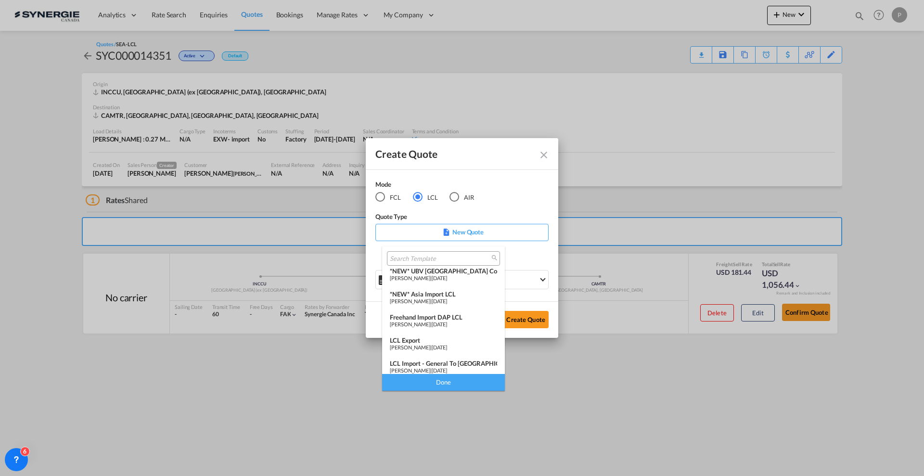
click at [458, 366] on div "LCL Import - General to [GEOGRAPHIC_DATA]" at bounding box center [443, 363] width 107 height 8
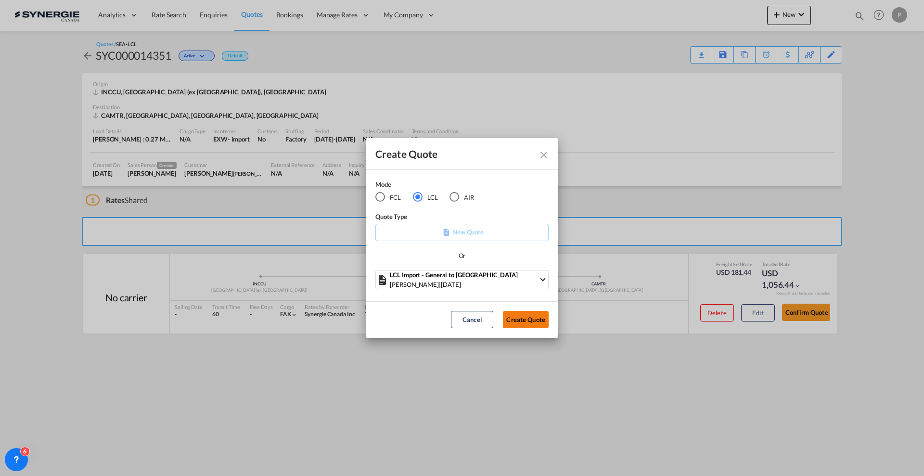
click at [517, 327] on button "Create Quote" at bounding box center [526, 319] width 46 height 17
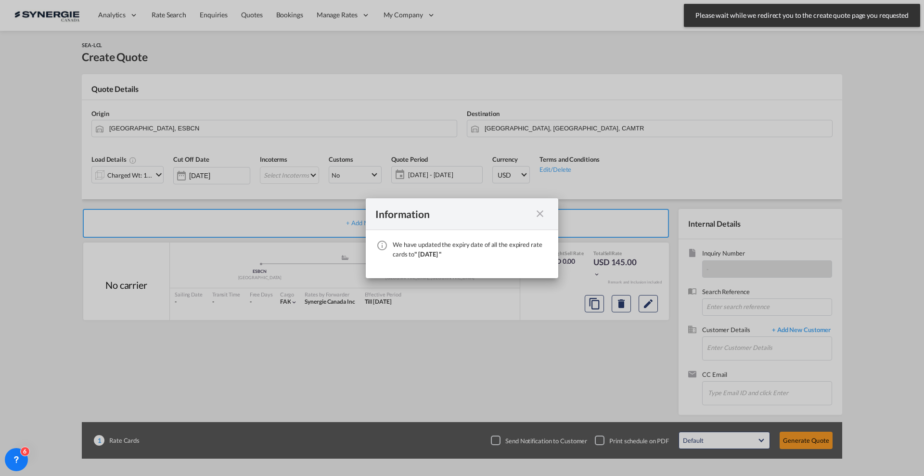
click at [540, 210] on md-icon "icon-close fg-AAA8AD cursor" at bounding box center [540, 214] width 12 height 12
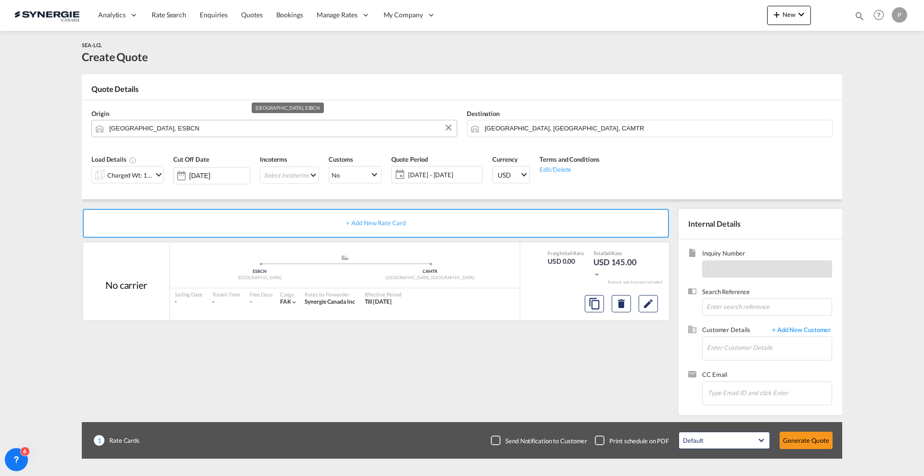
click at [230, 125] on input "[GEOGRAPHIC_DATA], ESBCN" at bounding box center [280, 128] width 343 height 17
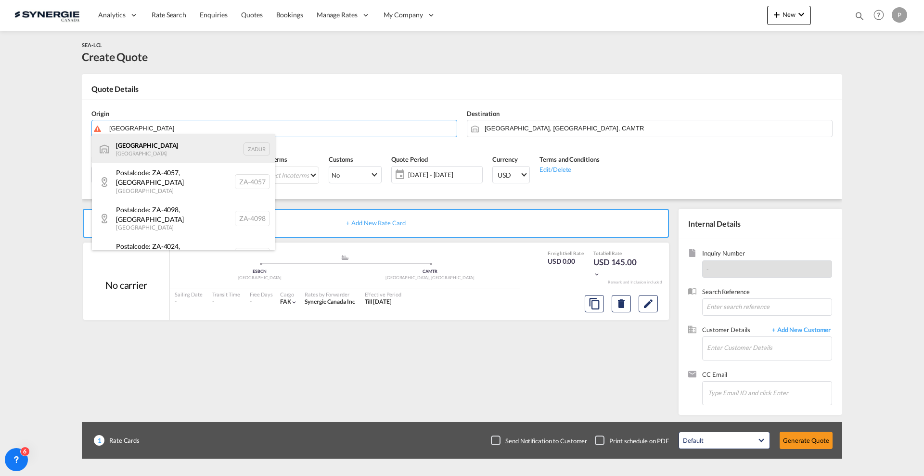
click at [215, 145] on div "[GEOGRAPHIC_DATA] [GEOGRAPHIC_DATA] ZADUR" at bounding box center [183, 148] width 183 height 29
type input "[GEOGRAPHIC_DATA], ZADUR"
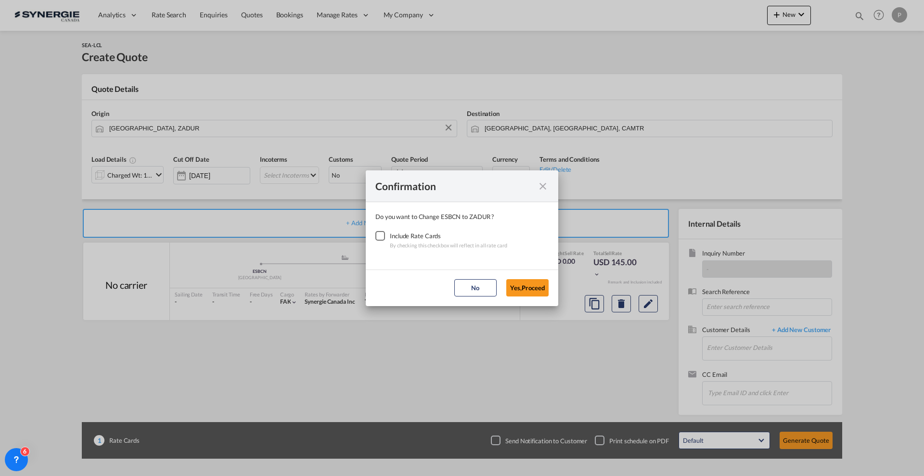
click at [385, 233] on div "Checkbox No Ink" at bounding box center [380, 236] width 10 height 10
click at [511, 289] on button "Yes,Proceed" at bounding box center [527, 287] width 42 height 17
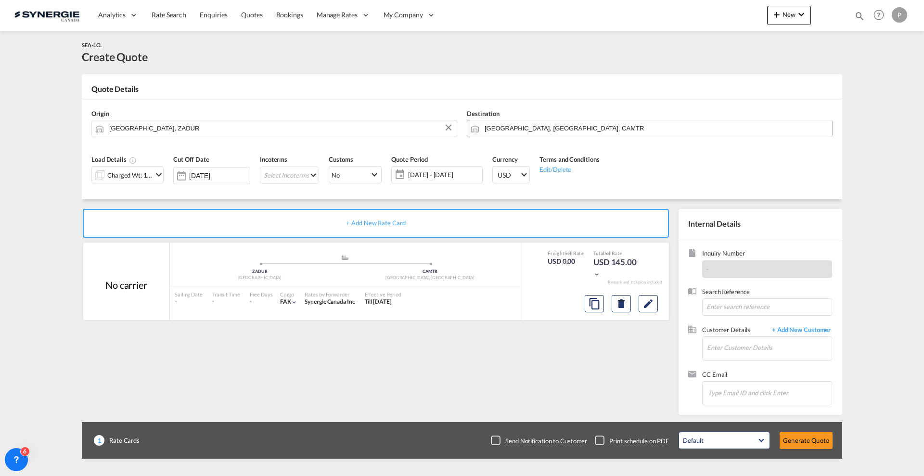
click at [531, 129] on input "[GEOGRAPHIC_DATA], [GEOGRAPHIC_DATA], CAMTR" at bounding box center [655, 128] width 343 height 17
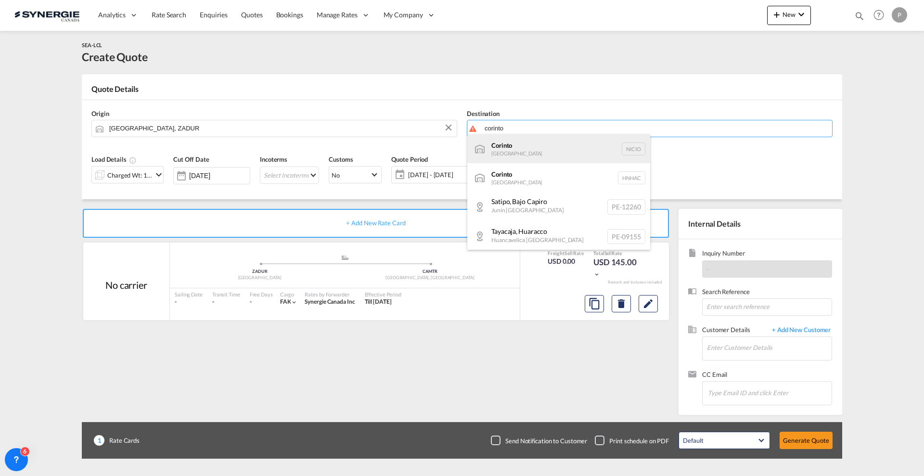
click at [532, 147] on div "Corinto [GEOGRAPHIC_DATA] NICIO" at bounding box center [558, 148] width 183 height 29
type input "Corinto, NICIO"
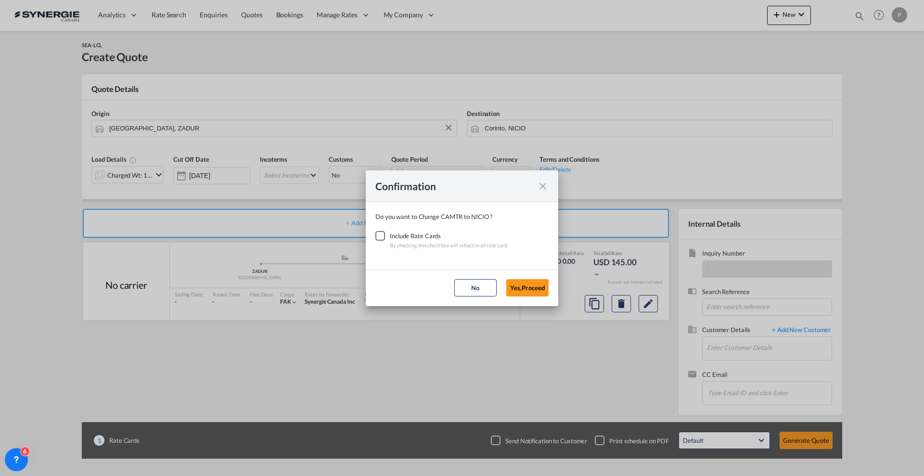
click at [385, 238] on div "Checkbox No Ink" at bounding box center [380, 236] width 10 height 10
click at [518, 284] on button "Yes,Proceed" at bounding box center [527, 287] width 42 height 17
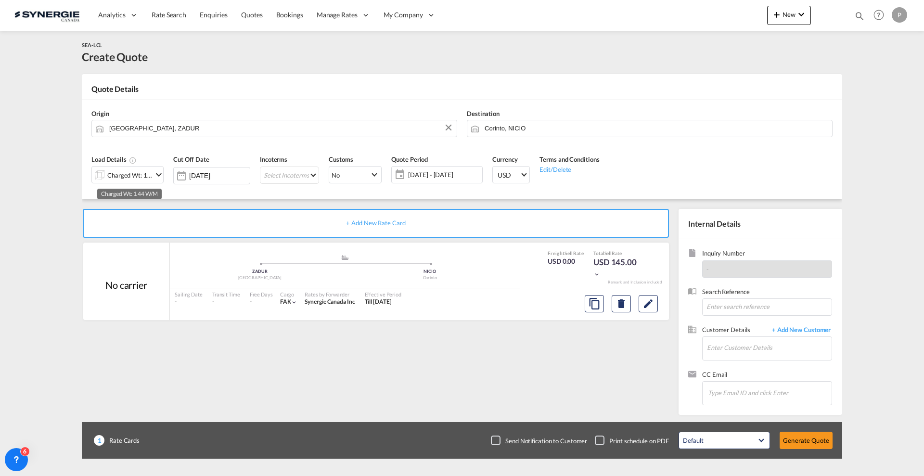
click at [143, 169] on div "Charged Wt: 1.44 W/M" at bounding box center [129, 174] width 45 height 13
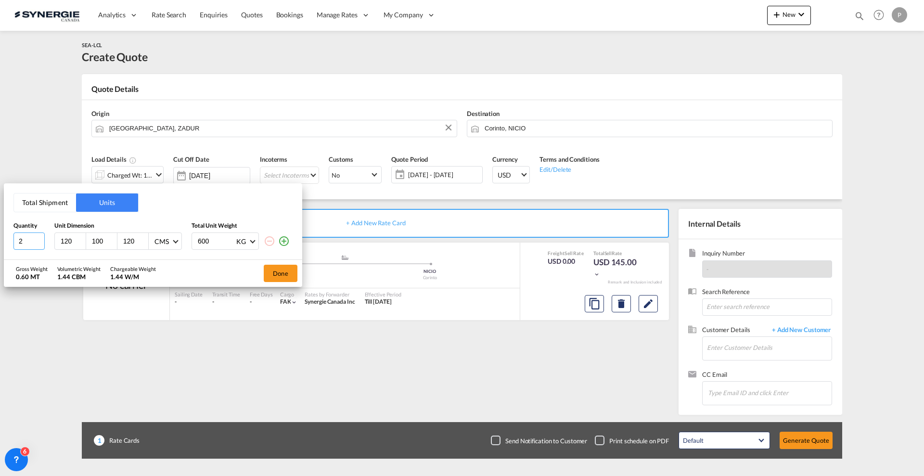
type input "2"
click at [38, 239] on input "2" at bounding box center [28, 240] width 31 height 17
click at [69, 243] on input "120" at bounding box center [73, 241] width 26 height 9
type input "300"
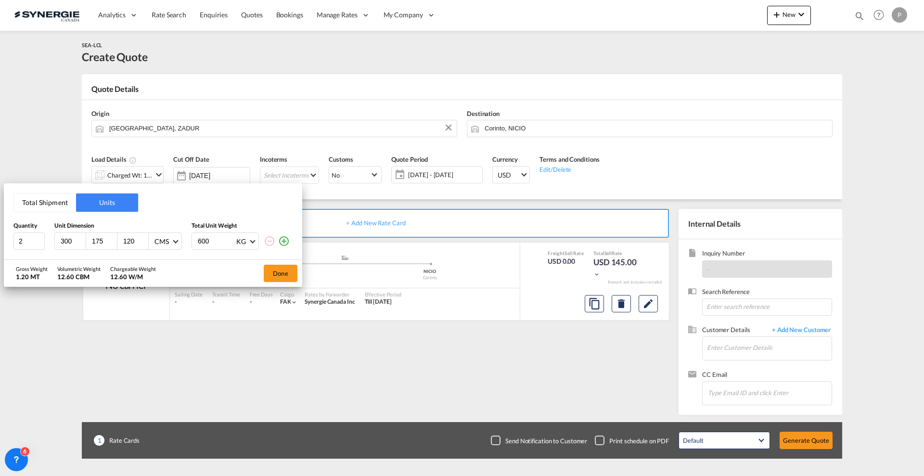
type input "175"
type input "75"
click at [288, 272] on button "Done" at bounding box center [281, 273] width 34 height 17
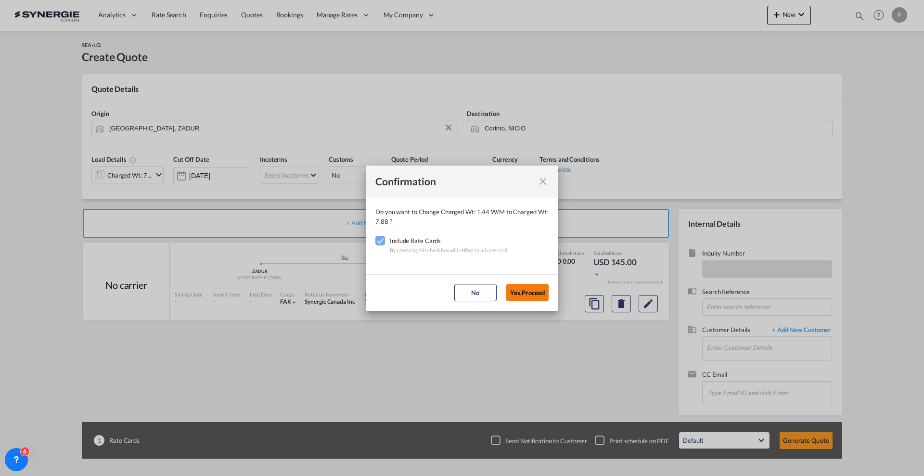
click at [546, 293] on button "Yes,Proceed" at bounding box center [527, 292] width 42 height 17
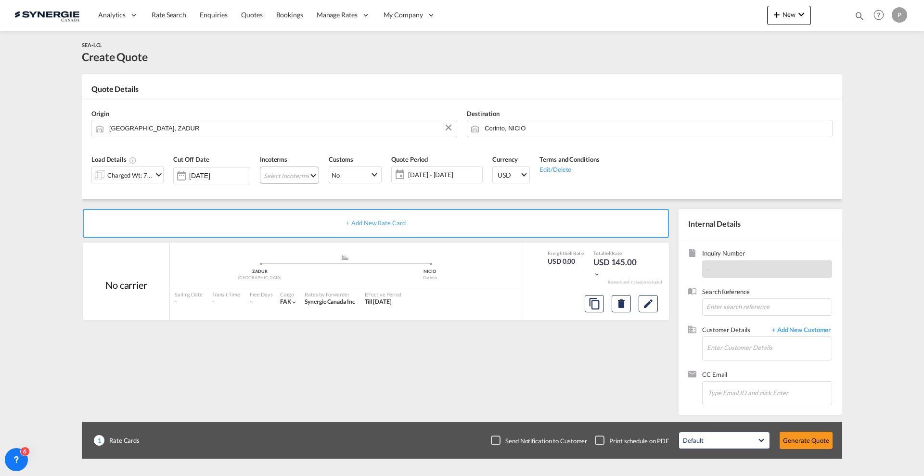
click at [297, 174] on md-select "Select Incoterms FOB - import Free on Board FOB - export Free on Board CIF - ex…" at bounding box center [289, 174] width 59 height 17
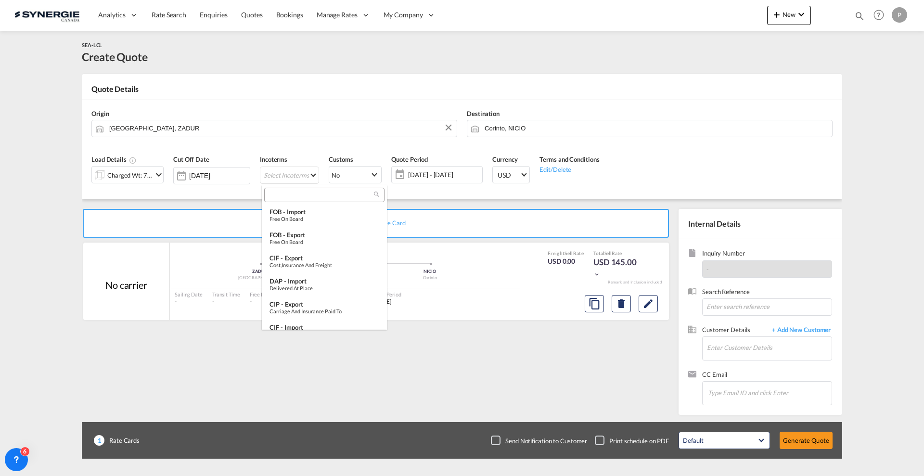
click at [299, 183] on md-backdrop at bounding box center [462, 238] width 924 height 476
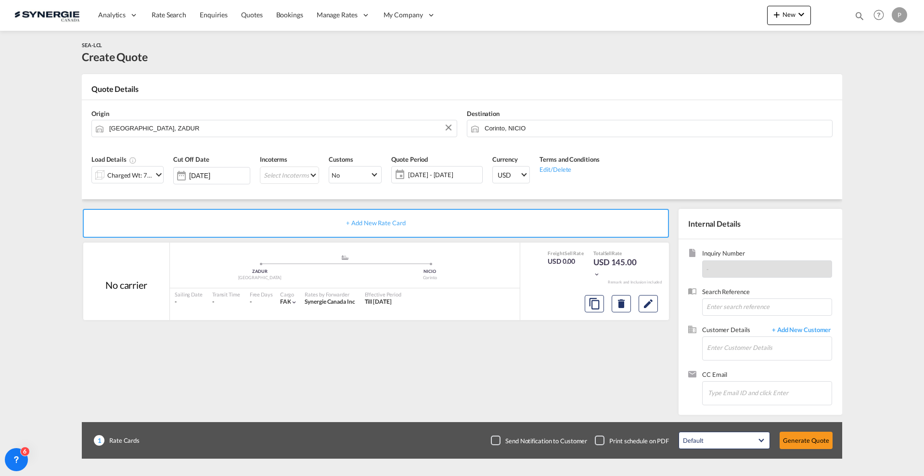
click at [299, 187] on div "Incoterms Select Incoterms -" at bounding box center [289, 173] width 69 height 46
click at [279, 169] on md-select "Select Incoterms" at bounding box center [289, 174] width 59 height 17
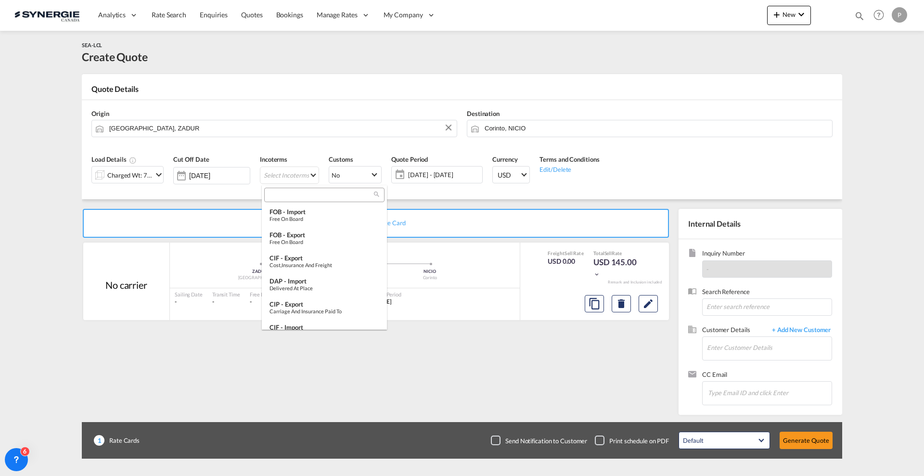
click at [289, 191] on input "search" at bounding box center [320, 195] width 107 height 9
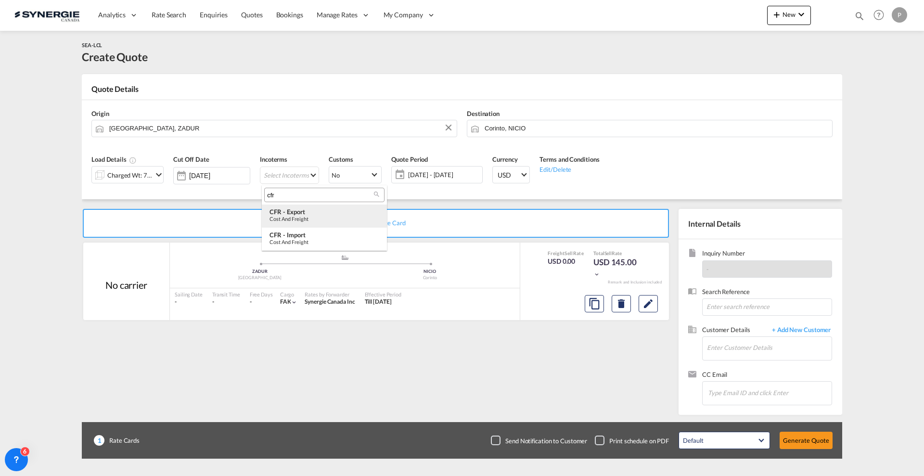
type input "cfr"
click at [304, 214] on div "CFR - export" at bounding box center [324, 212] width 110 height 8
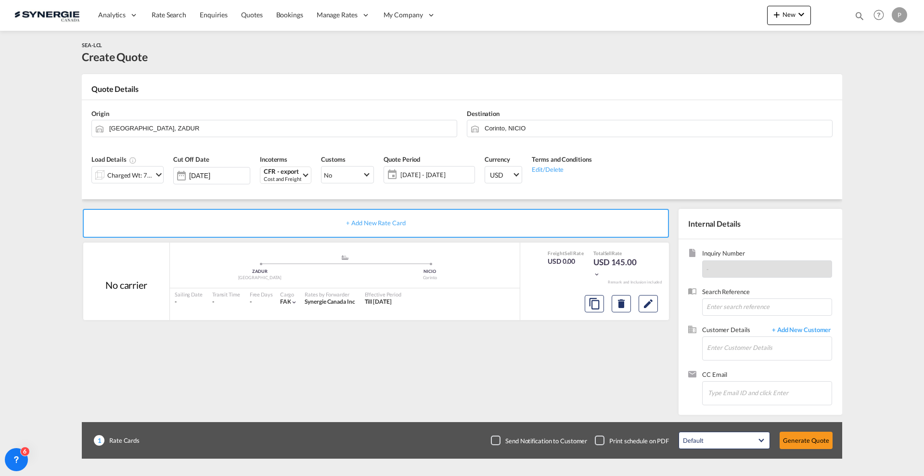
click at [415, 174] on span "[DATE] - [DATE]" at bounding box center [436, 174] width 72 height 9
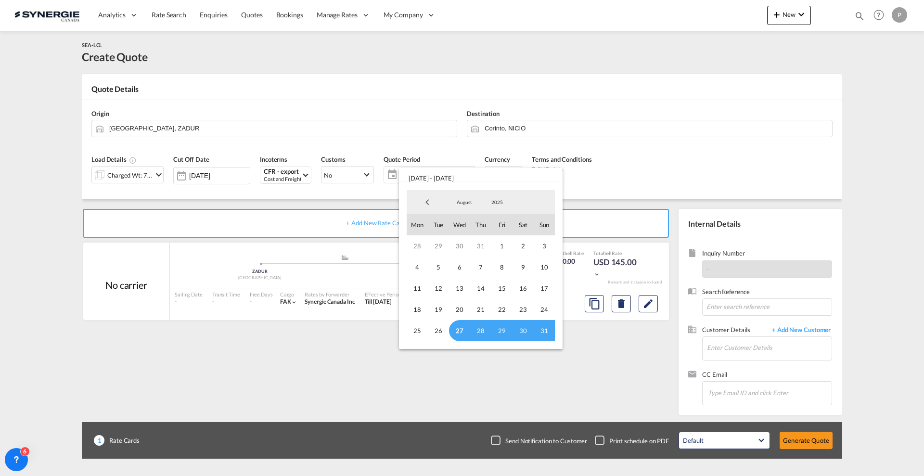
click at [464, 339] on span "27" at bounding box center [459, 330] width 21 height 21
click at [471, 203] on span "August" at bounding box center [464, 202] width 31 height 7
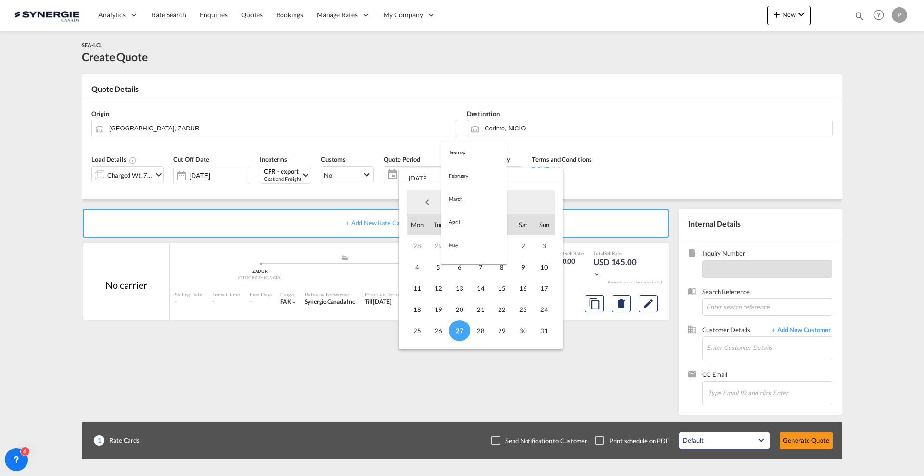
scroll to position [112, 0]
click at [473, 217] on md-option "September" at bounding box center [473, 225] width 65 height 23
click at [422, 285] on span "15" at bounding box center [417, 288] width 21 height 21
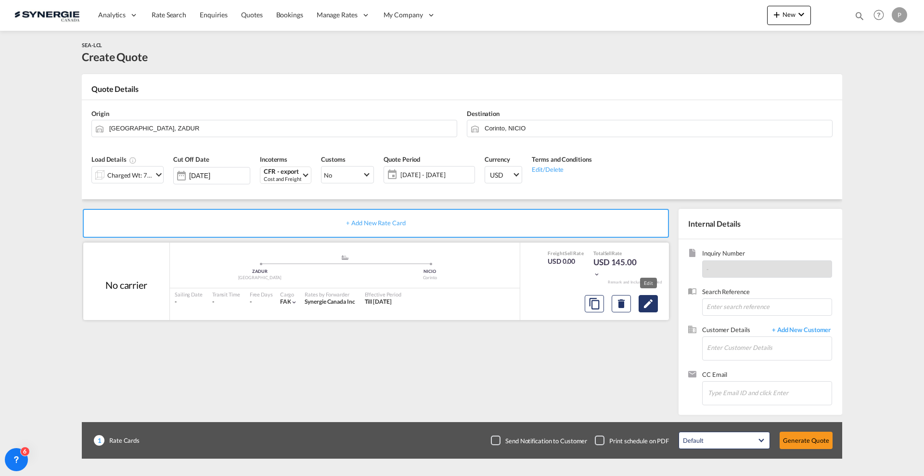
click at [644, 306] on md-icon "Edit" at bounding box center [648, 304] width 12 height 12
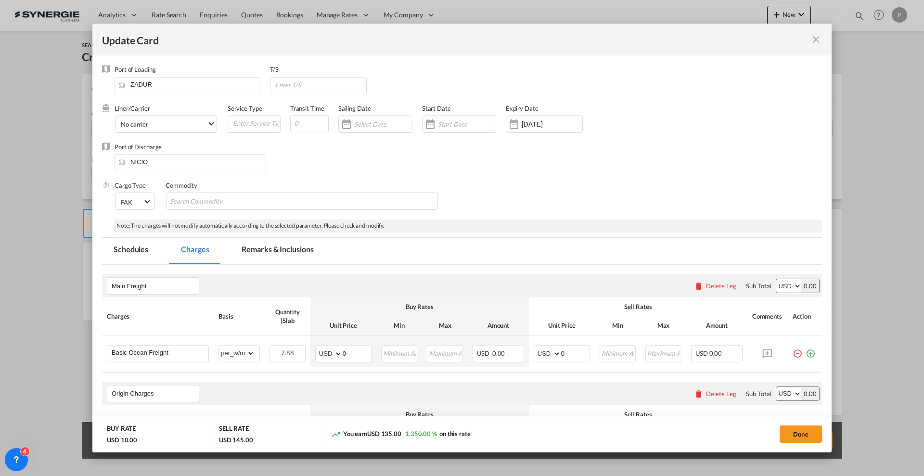
scroll to position [120, 0]
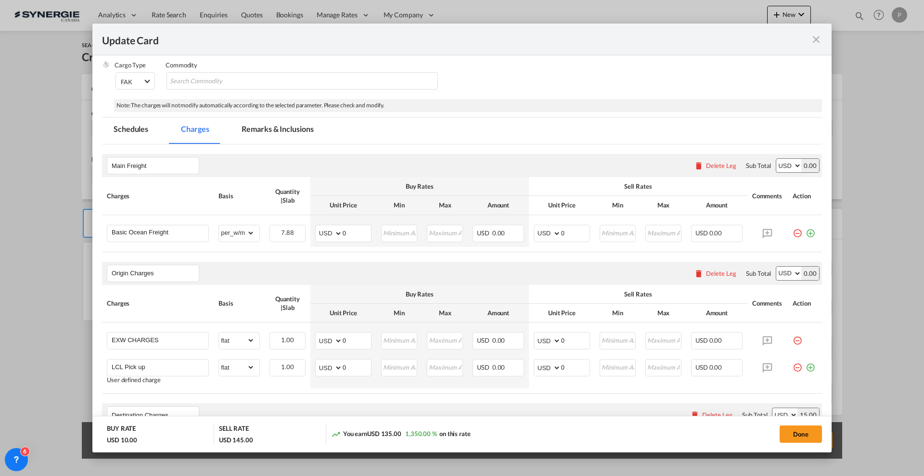
drag, startPoint x: 798, startPoint y: 430, endPoint x: 149, endPoint y: 127, distance: 716.5
click at [798, 430] on button "Done" at bounding box center [800, 433] width 42 height 17
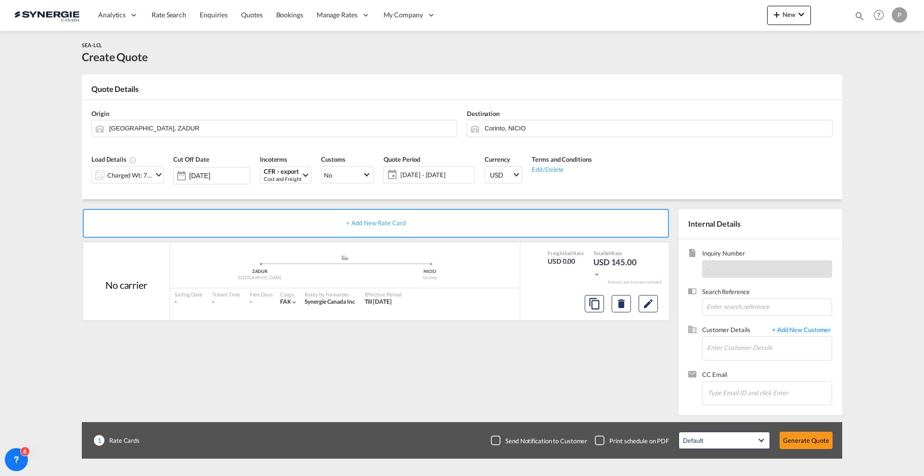
type input "[DATE]"
click at [115, 179] on div "Charged Wt: 7.88 W/M" at bounding box center [129, 174] width 45 height 13
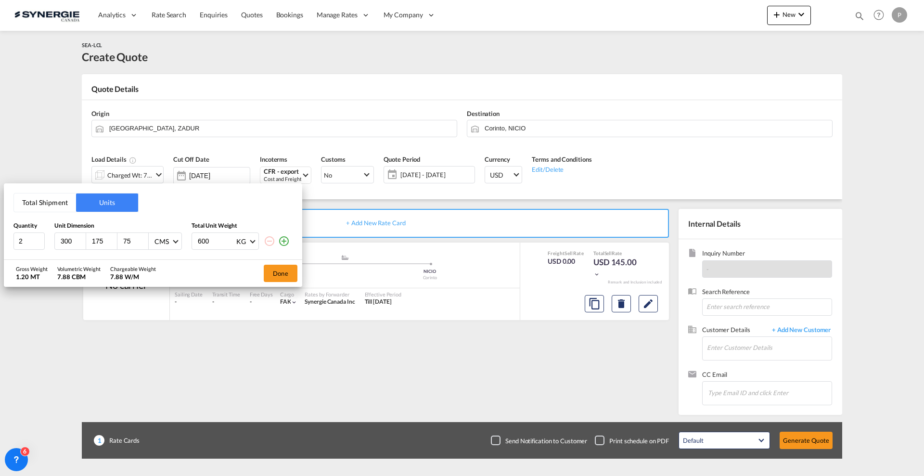
drag, startPoint x: 107, startPoint y: 238, endPoint x: 97, endPoint y: 236, distance: 9.7
click at [97, 237] on input "175" at bounding box center [104, 241] width 26 height 9
type input "150"
click at [275, 272] on button "Done" at bounding box center [281, 273] width 34 height 17
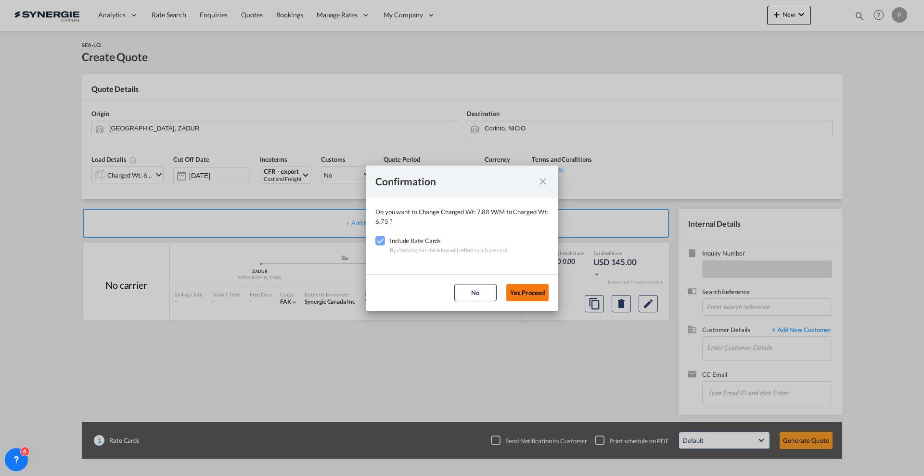
click at [530, 289] on button "Yes,Proceed" at bounding box center [527, 292] width 42 height 17
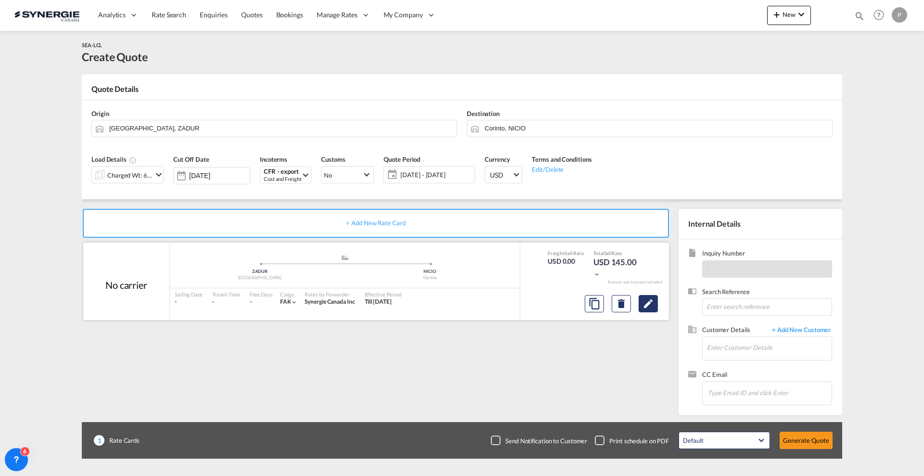
click at [647, 301] on md-icon "Edit" at bounding box center [648, 304] width 12 height 12
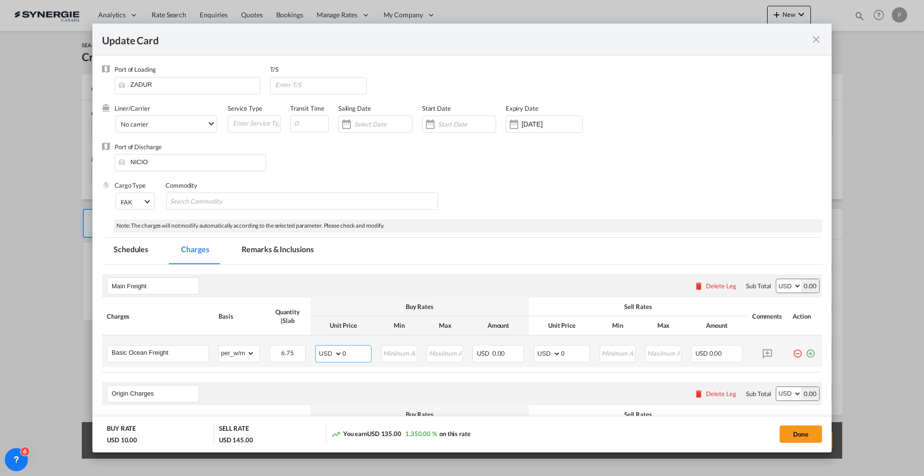
click at [346, 353] on input "0" at bounding box center [357, 352] width 28 height 14
type input "206"
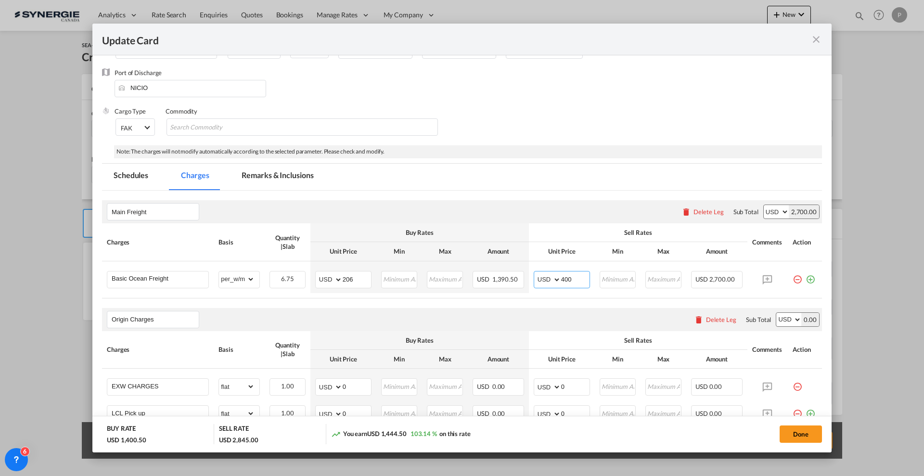
scroll to position [180, 0]
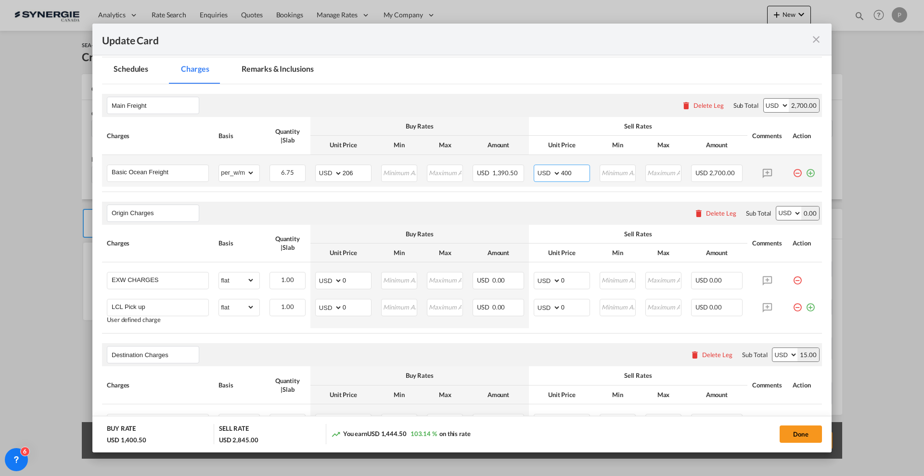
click at [570, 176] on input "400" at bounding box center [575, 172] width 28 height 14
type input "300"
click at [348, 279] on input "0" at bounding box center [357, 279] width 28 height 14
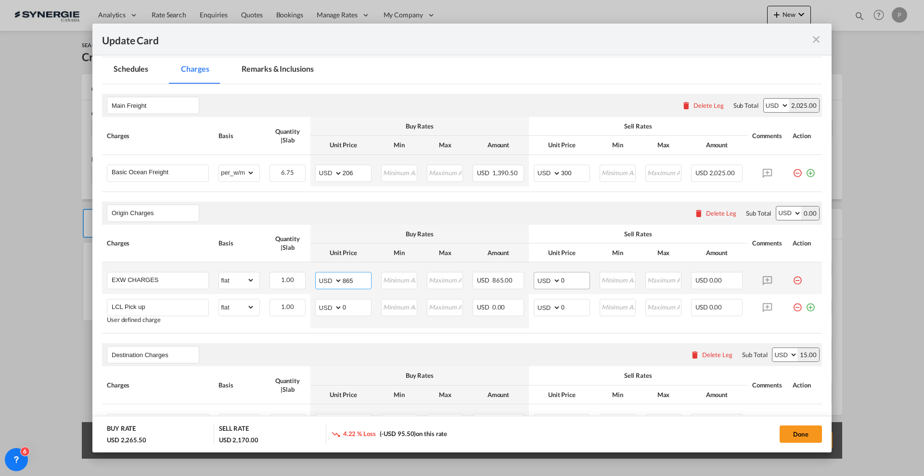
type input "865"
click at [568, 286] on input "0" at bounding box center [575, 279] width 28 height 14
click at [568, 284] on input "0" at bounding box center [575, 279] width 28 height 14
type input "1500"
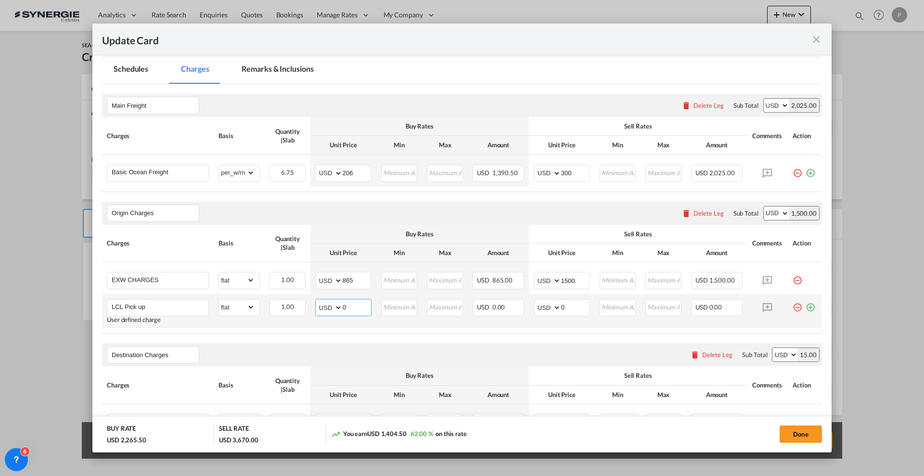
click at [359, 310] on input "0" at bounding box center [357, 306] width 28 height 14
type input "95"
click at [570, 306] on input "0" at bounding box center [575, 306] width 28 height 14
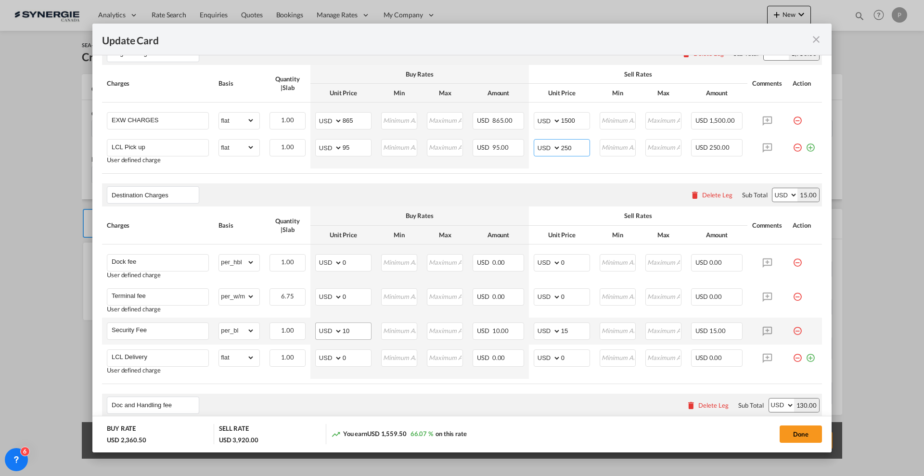
scroll to position [361, 0]
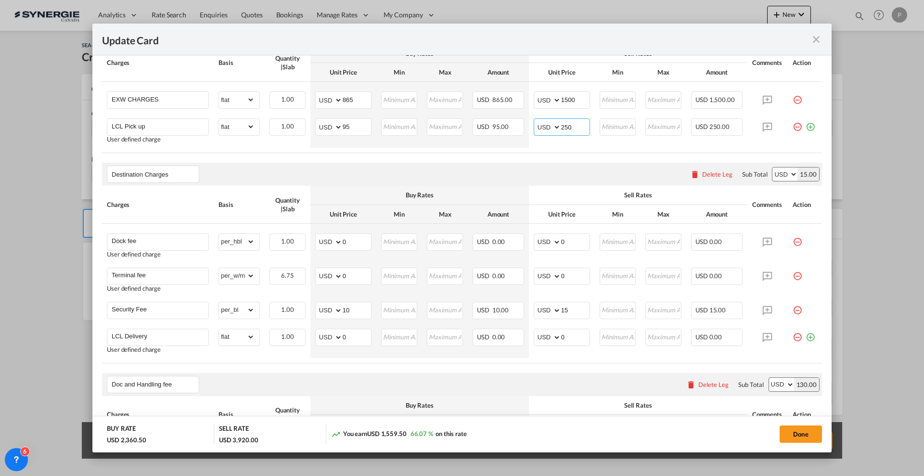
type input "250"
click at [710, 177] on div "Delete Leg" at bounding box center [717, 174] width 30 height 8
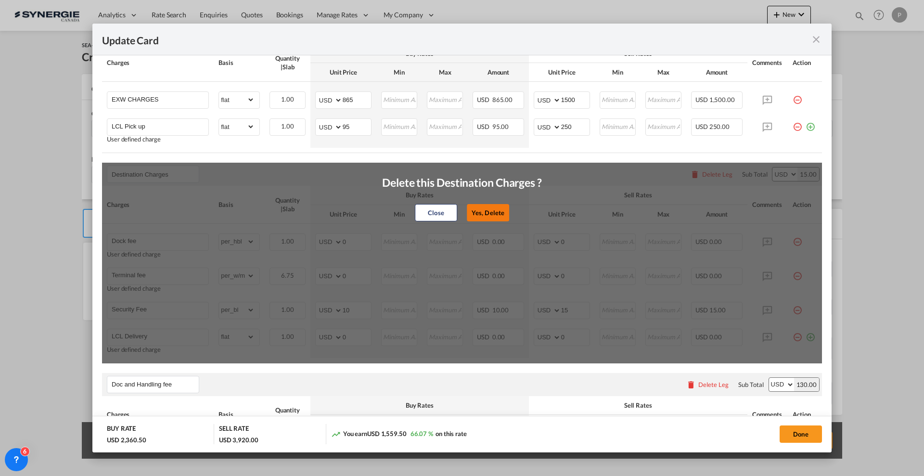
click at [485, 211] on button "Yes, Delete" at bounding box center [488, 212] width 42 height 17
type input "Doc and Handling fee"
type input "E-manifest"
select select "per_bl"
type input "35"
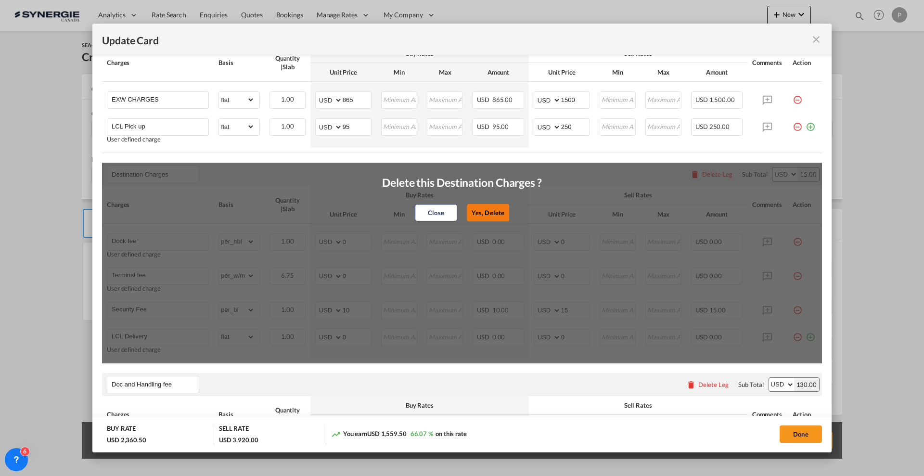
type input "Doc Fee"
select select "per_bl"
type input "30"
type input "Handling fee"
type input "0"
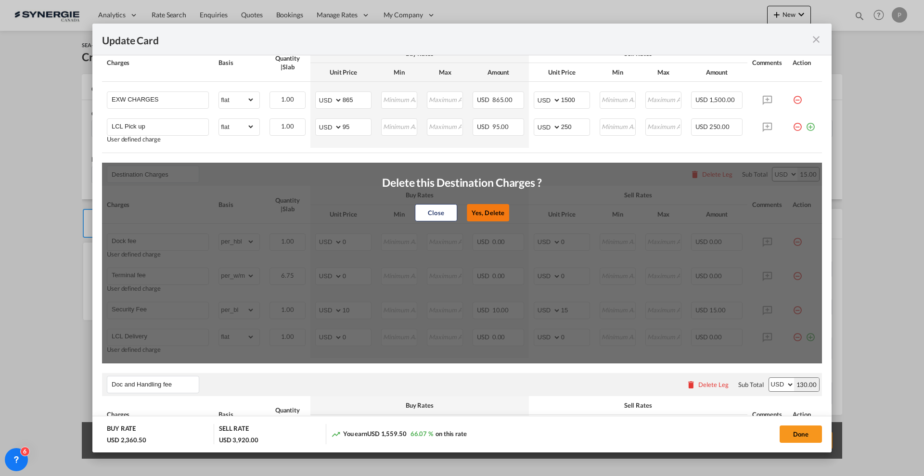
type input "65"
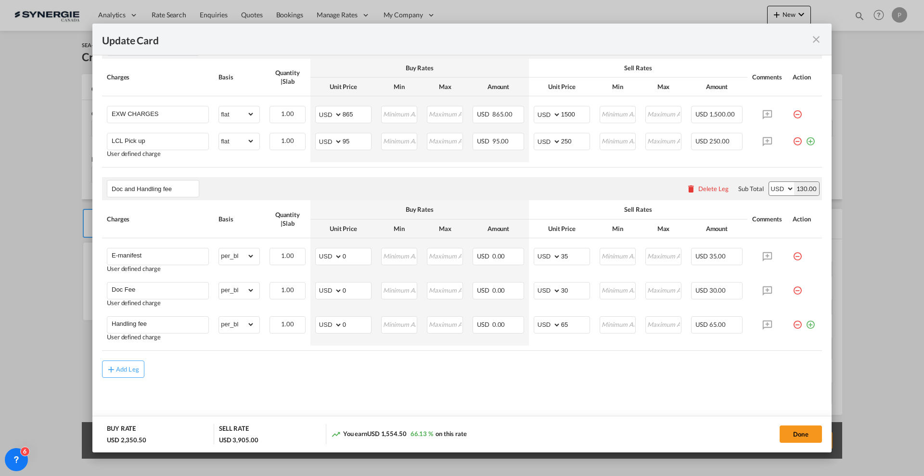
scroll to position [346, 0]
click at [792, 254] on md-icon "icon-minus-circle-outline red-400-fg pt-7" at bounding box center [797, 253] width 10 height 10
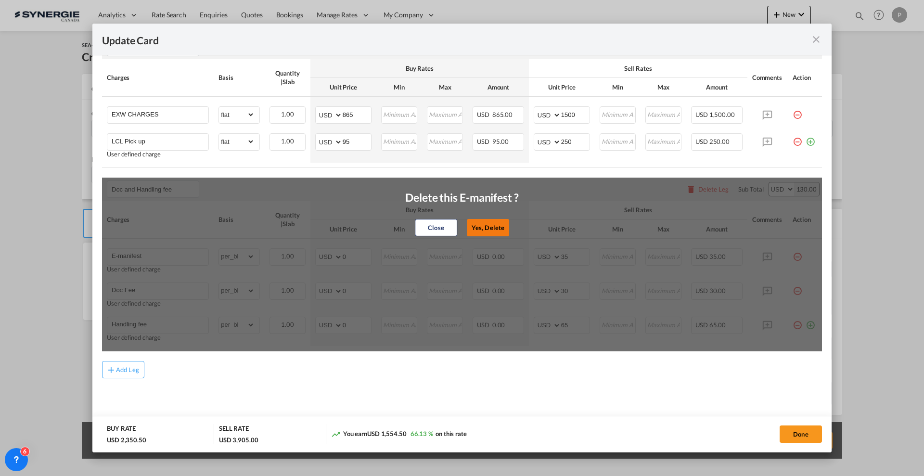
click at [491, 228] on button "Yes, Delete" at bounding box center [488, 227] width 42 height 17
type input "Doc Fee"
type input "30"
type input "Handling fee"
type input "65"
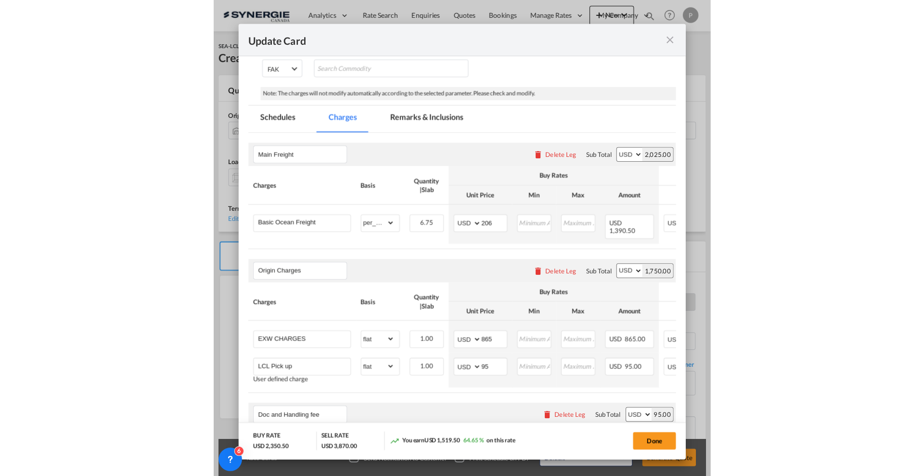
scroll to position [172, 0]
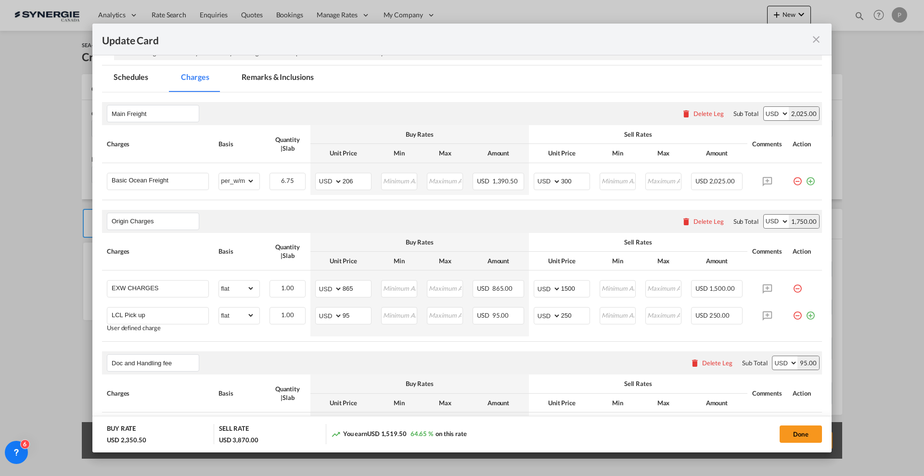
drag, startPoint x: 277, startPoint y: 78, endPoint x: 348, endPoint y: 209, distance: 149.0
click at [277, 78] on md-tab-item "Remarks & Inclusions" at bounding box center [277, 78] width 95 height 26
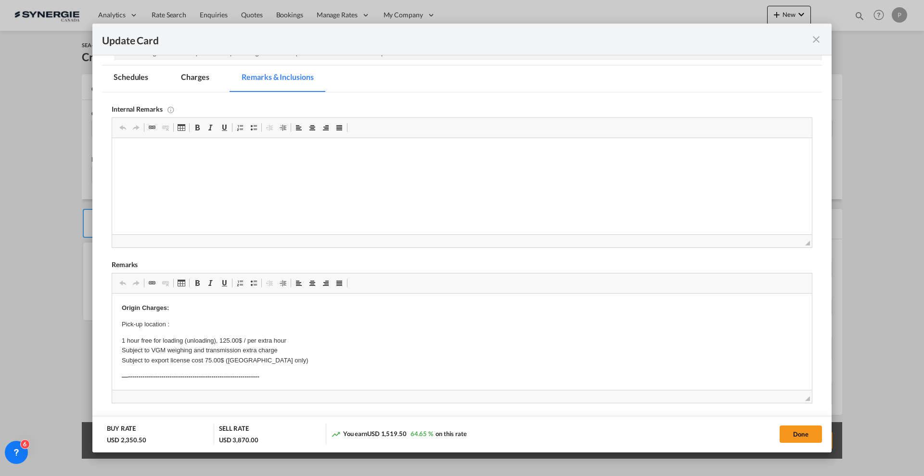
scroll to position [0, 0]
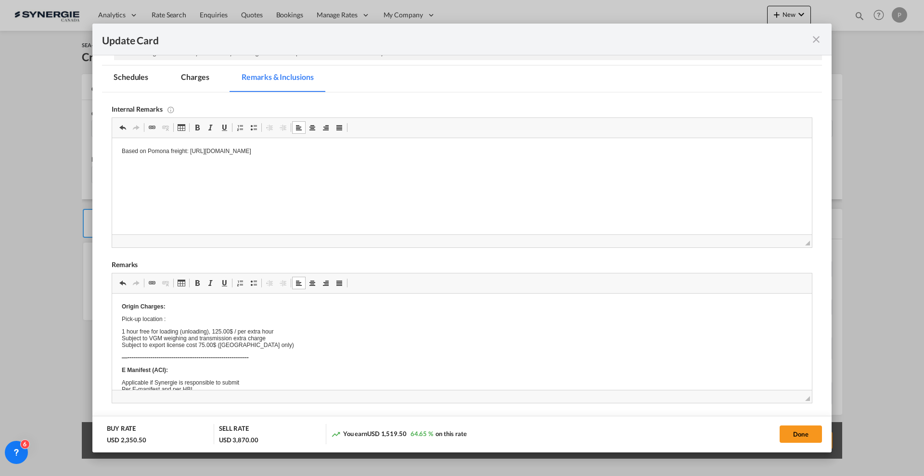
click at [209, 319] on p "Pick-up location :" at bounding box center [462, 319] width 680 height 7
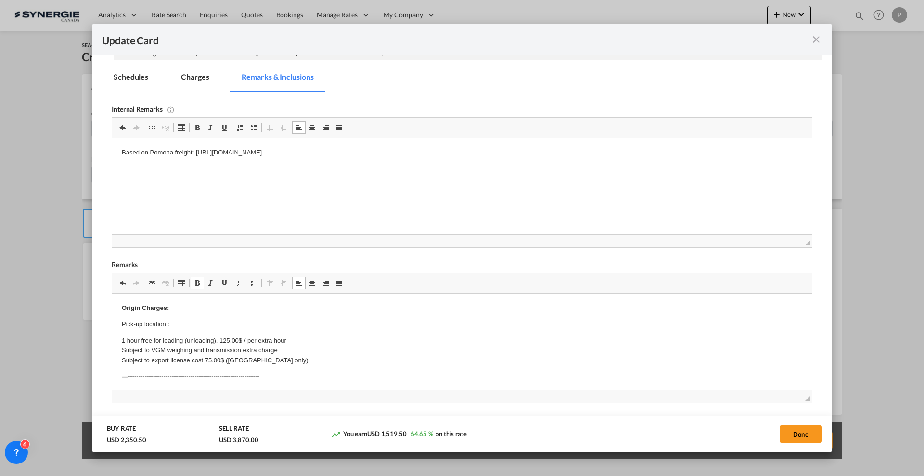
click at [229, 326] on p "Pick-up location :" at bounding box center [462, 324] width 680 height 10
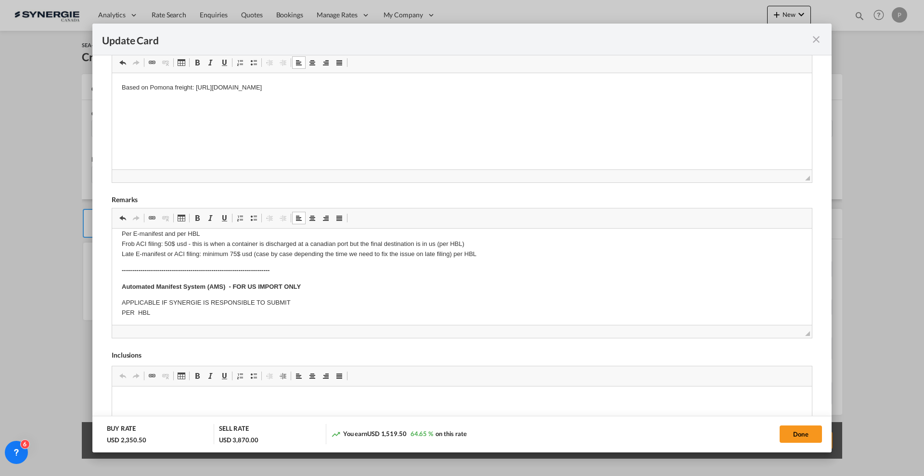
scroll to position [293, 0]
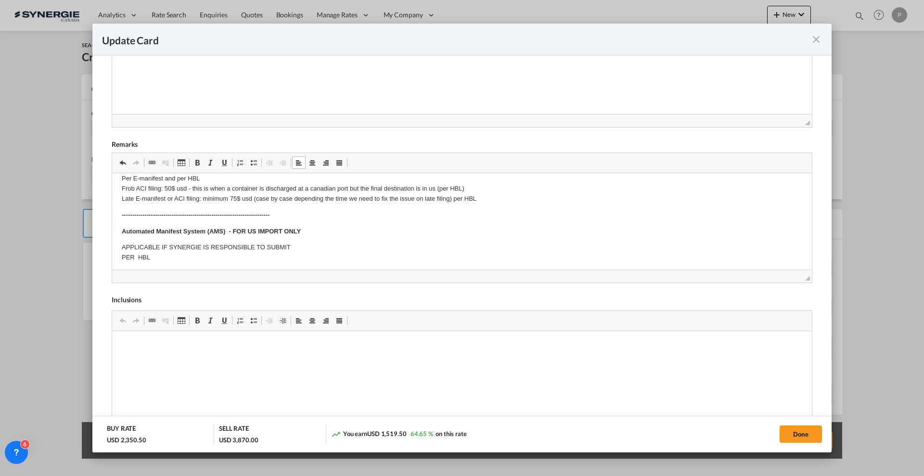
click at [796, 280] on span "◢" at bounding box center [462, 275] width 700 height 13
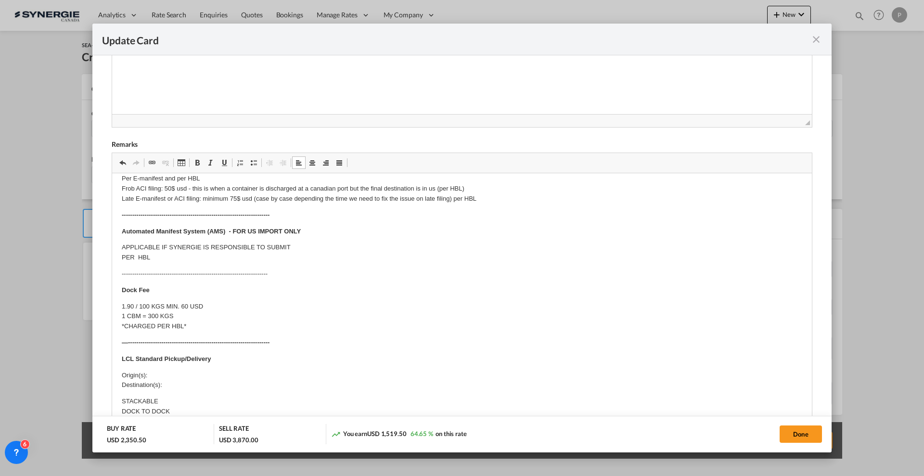
drag, startPoint x: 799, startPoint y: 276, endPoint x: 812, endPoint y: 479, distance: 203.5
click at [812, 475] on html "Analytics Reports Dashboard Rate Search Enquiries Quotes" at bounding box center [462, 238] width 924 height 476
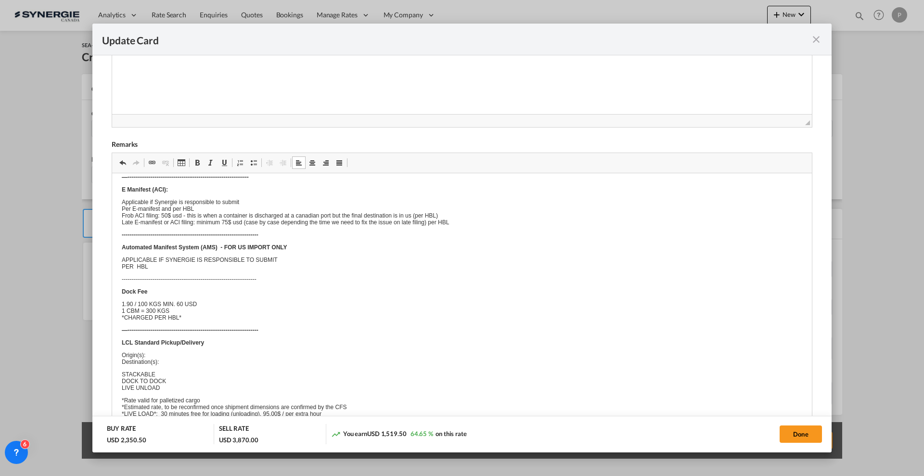
scroll to position [0, 0]
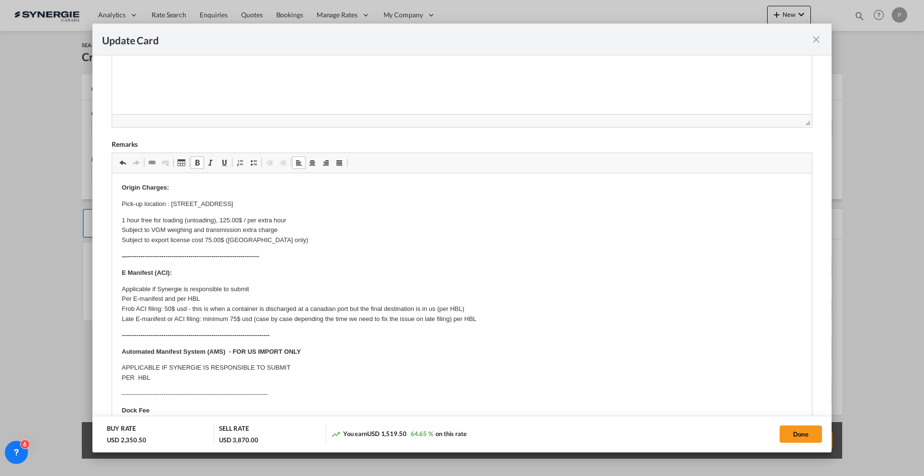
drag, startPoint x: 122, startPoint y: 213, endPoint x: 198, endPoint y: 272, distance: 97.0
drag, startPoint x: 223, startPoint y: 443, endPoint x: 121, endPoint y: 274, distance: 197.3
drag, startPoint x: 122, startPoint y: 274, endPoint x: 165, endPoint y: 311, distance: 56.9
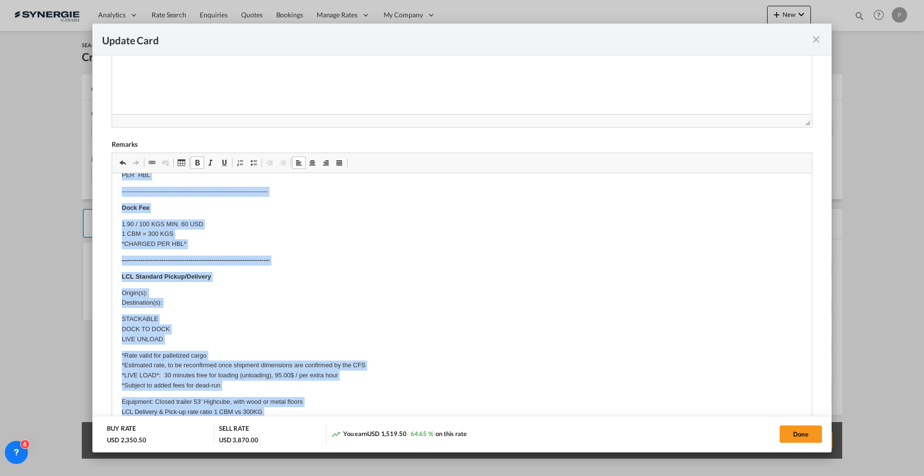
scroll to position [232, 0]
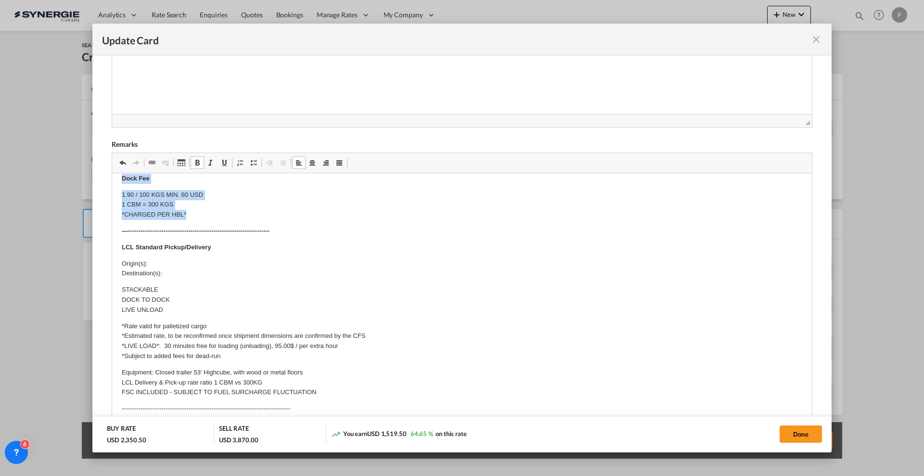
drag, startPoint x: 121, startPoint y: 268, endPoint x: 272, endPoint y: 214, distance: 160.3
click at [272, 214] on html "Origin Charges: Pick-up location : [STREET_ADDRESS] 1 hour free for loading (un…" at bounding box center [462, 293] width 700 height 705
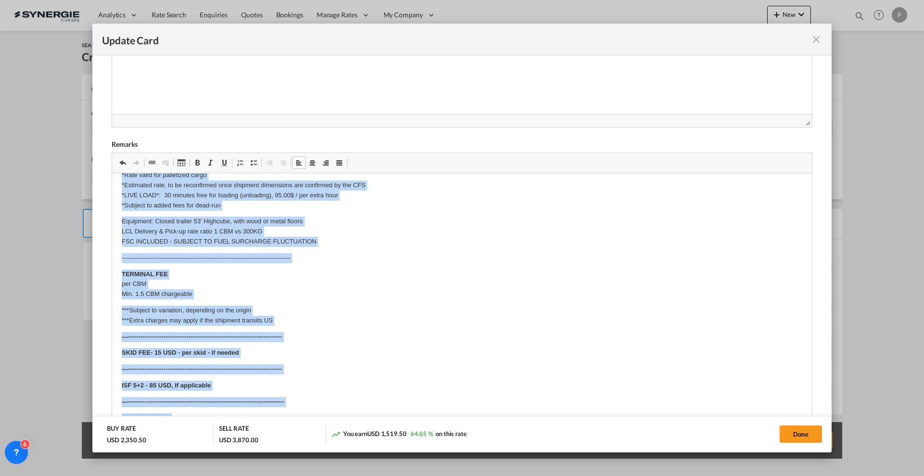
scroll to position [272, 0]
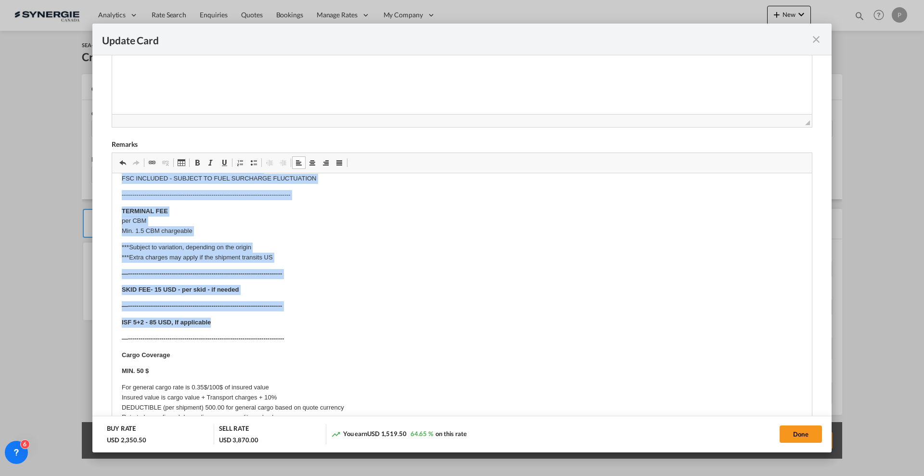
drag, startPoint x: 121, startPoint y: 273, endPoint x: 387, endPoint y: 317, distance: 270.2
click at [387, 317] on html "Origin Charges: Pick-up location : [STREET_ADDRESS] 1 hour free for loading (un…" at bounding box center [462, 166] width 700 height 531
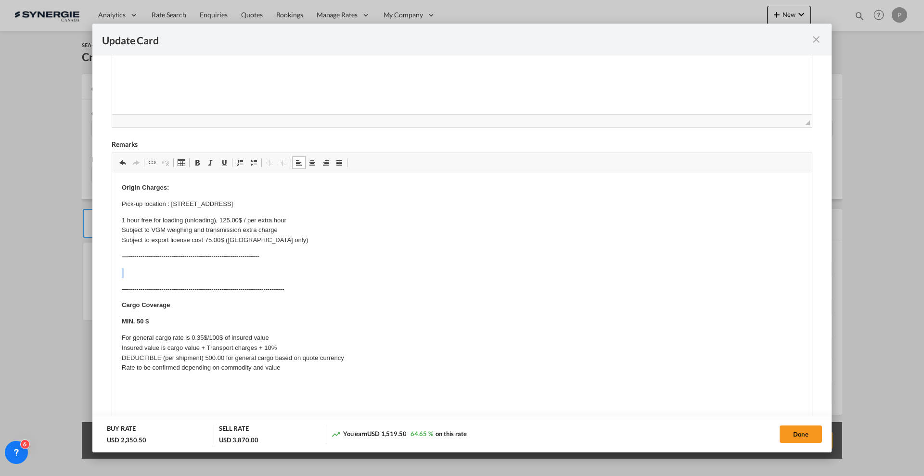
scroll to position [0, 0]
click at [141, 272] on p "Destination charges are not included" at bounding box center [462, 273] width 680 height 10
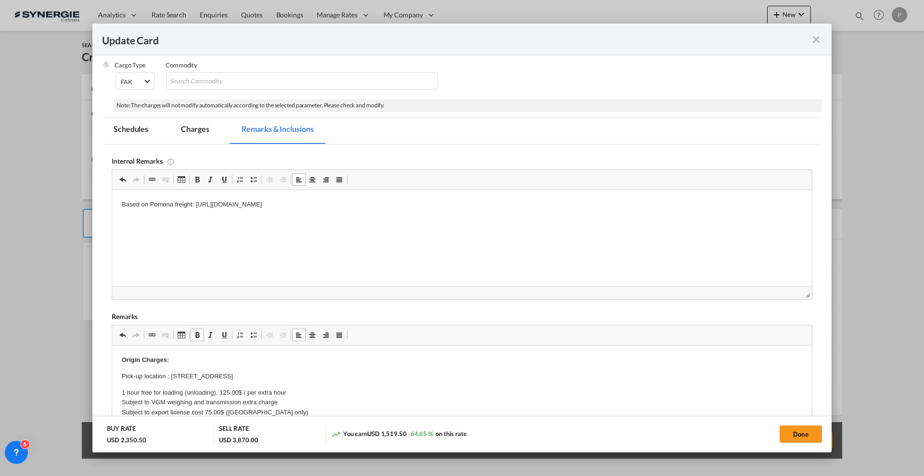
scroll to position [112, 0]
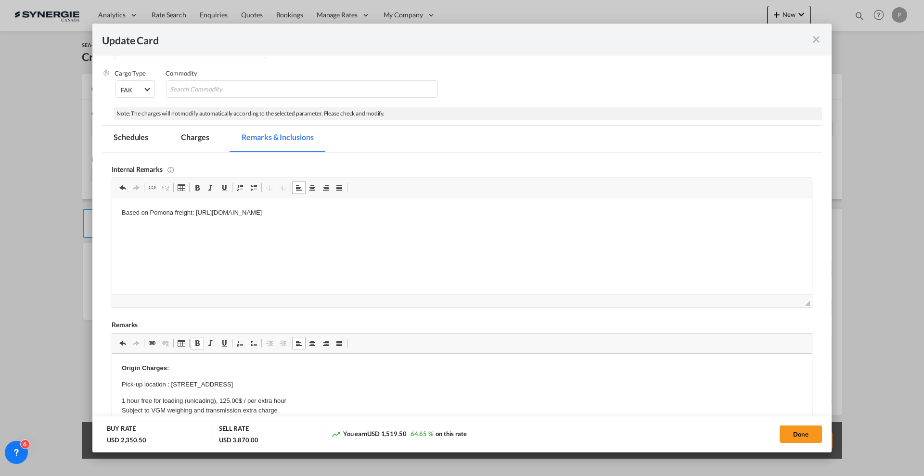
click at [203, 135] on md-tab-item "Charges" at bounding box center [194, 139] width 51 height 26
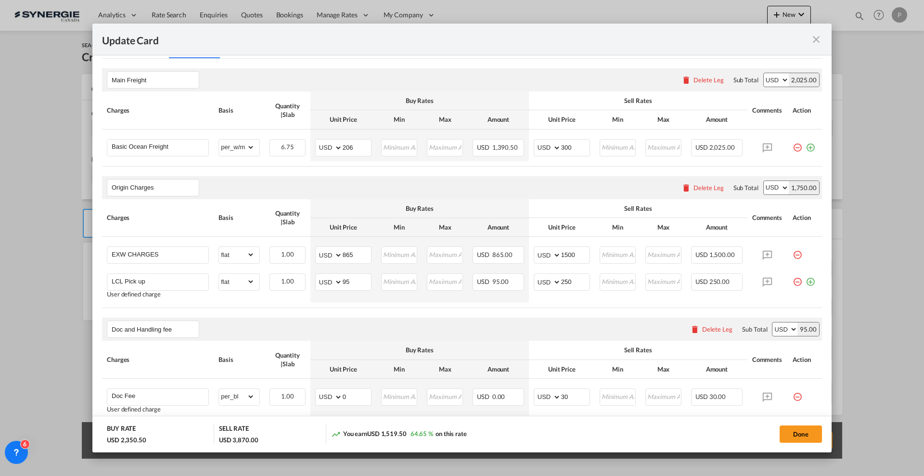
scroll to position [293, 0]
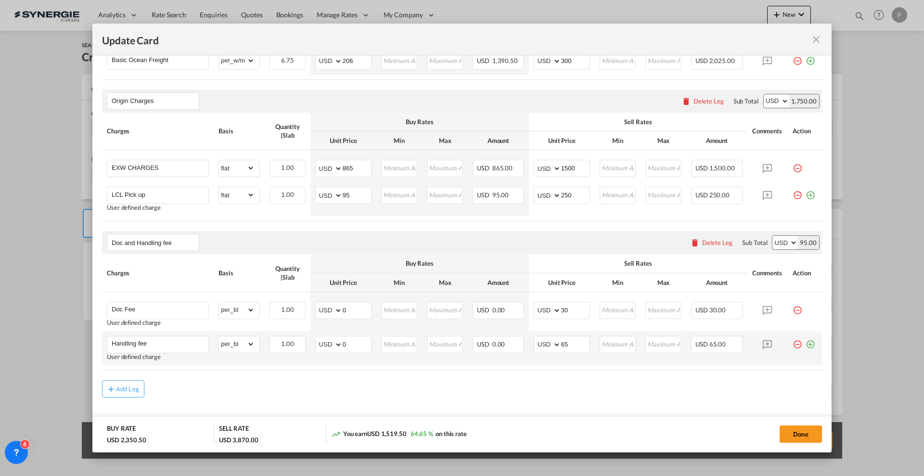
click at [349, 334] on td "AED AFN ALL AMD ANG AOA ARS AUD AWG AZN BAM BBD BDT BGN BHD BIF BMD BND [PERSON…" at bounding box center [343, 348] width 66 height 34
click at [351, 340] on input "0" at bounding box center [357, 343] width 28 height 14
type input "50"
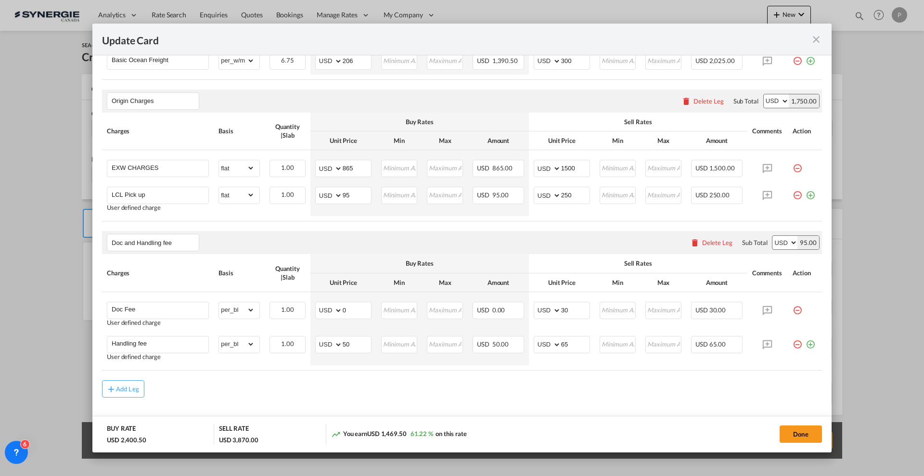
click at [353, 383] on div "Add Leg" at bounding box center [462, 388] width 720 height 17
click at [807, 429] on button "Done" at bounding box center [800, 433] width 42 height 17
type input "[DATE]"
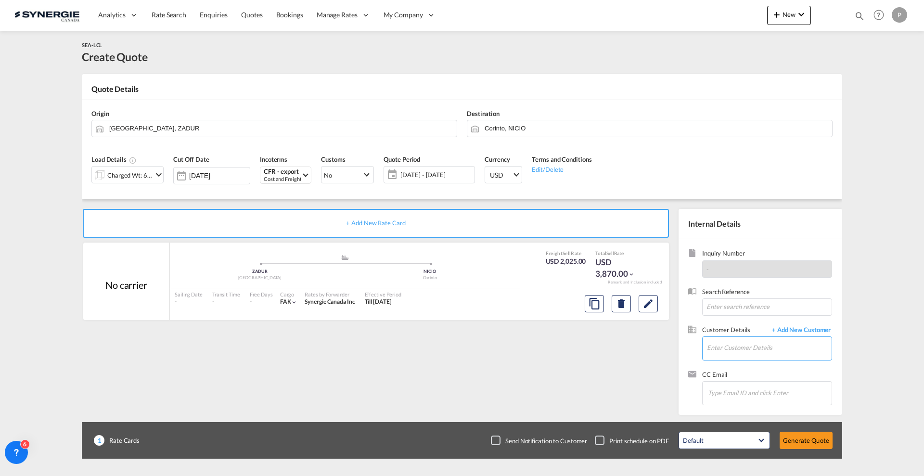
click at [759, 345] on input "Enter Customer Details" at bounding box center [769, 348] width 125 height 22
paste input "[EMAIL_ADDRESS][DOMAIN_NAME]"
click at [762, 358] on div "[PERSON_NAME] [EMAIL_ADDRESS][DOMAIN_NAME] | Multotec" at bounding box center [797, 364] width 183 height 26
type input "Multotec, [PERSON_NAME], [EMAIL_ADDRESS][DOMAIN_NAME]"
click at [800, 439] on button "Generate Quote" at bounding box center [805, 440] width 53 height 17
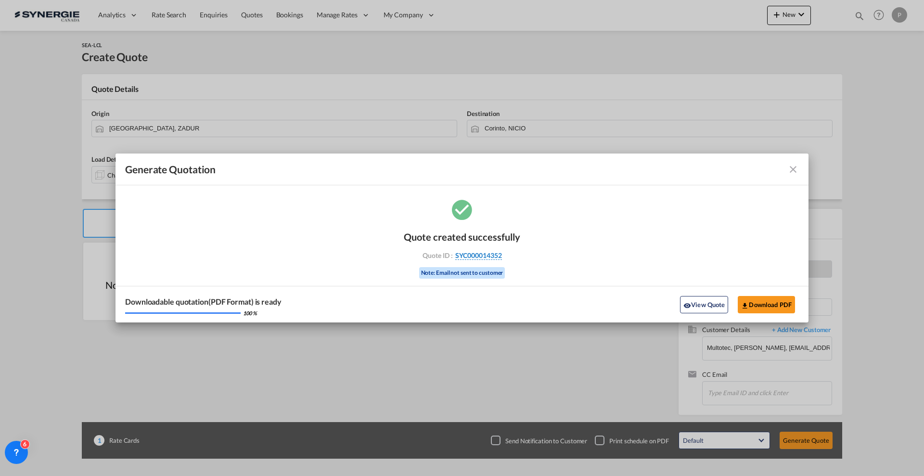
drag, startPoint x: 515, startPoint y: 252, endPoint x: 501, endPoint y: 257, distance: 15.2
click at [501, 257] on div "Quote ID : SYC000014352" at bounding box center [462, 255] width 112 height 9
copy div "SYC000014352"
click at [761, 307] on button "Download PDF" at bounding box center [766, 304] width 57 height 17
